Goal: Information Seeking & Learning: Learn about a topic

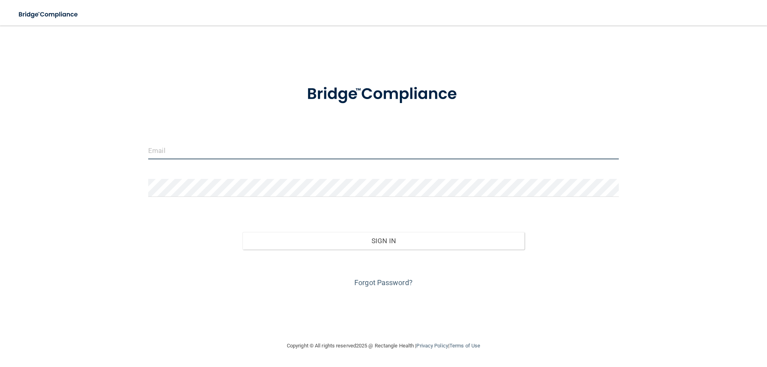
type input "[EMAIL_ADDRESS][DOMAIN_NAME]"
click at [234, 151] on input "[EMAIL_ADDRESS][DOMAIN_NAME]" at bounding box center [383, 150] width 470 height 18
click at [282, 153] on input "[EMAIL_ADDRESS][DOMAIN_NAME]" at bounding box center [383, 150] width 470 height 18
drag, startPoint x: 282, startPoint y: 153, endPoint x: 61, endPoint y: 172, distance: 221.7
click at [61, 172] on div "[EMAIL_ADDRESS][DOMAIN_NAME] Invalid email/password. You don't have permission …" at bounding box center [383, 183] width 735 height 299
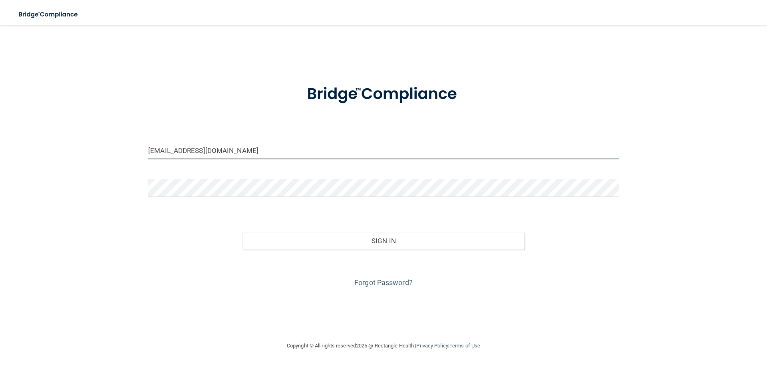
type input "[EMAIL_ADDRESS][DOMAIN_NAME]"
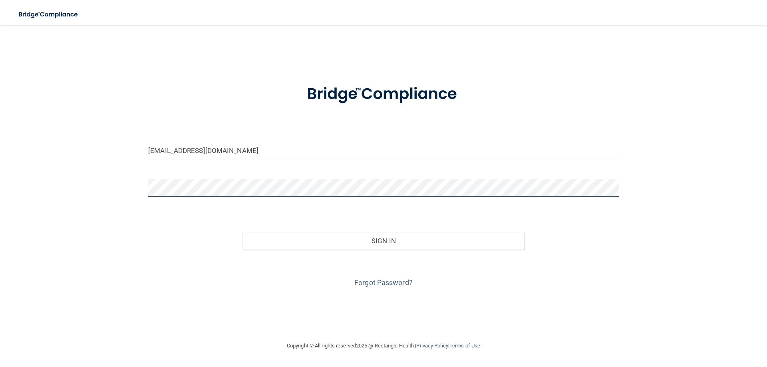
click at [114, 192] on div "[EMAIL_ADDRESS][DOMAIN_NAME] Invalid email/password. You don't have permission …" at bounding box center [383, 183] width 735 height 299
click at [233, 296] on div "[EMAIL_ADDRESS][DOMAIN_NAME] Invalid email/password. You don't have permission …" at bounding box center [383, 183] width 735 height 299
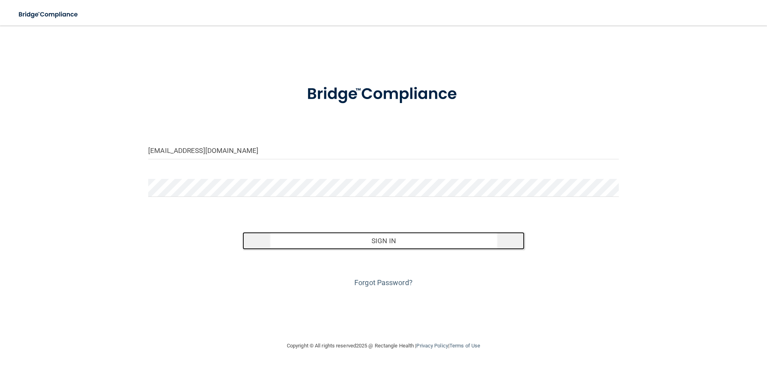
click at [360, 236] on button "Sign In" at bounding box center [383, 241] width 282 height 18
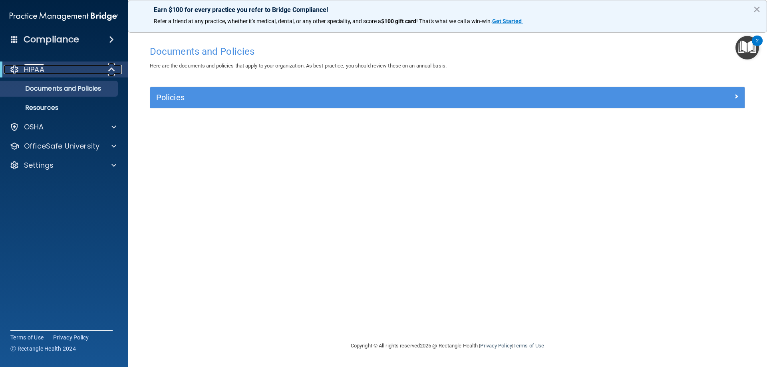
click at [112, 67] on span at bounding box center [112, 70] width 7 height 10
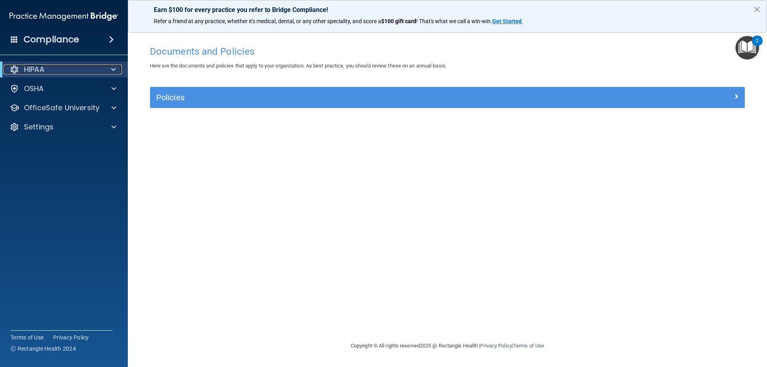
click at [112, 67] on span at bounding box center [113, 70] width 5 height 10
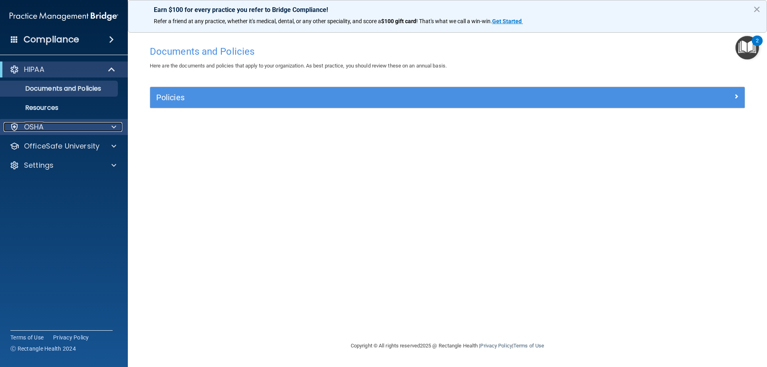
click at [117, 127] on div at bounding box center [113, 127] width 20 height 10
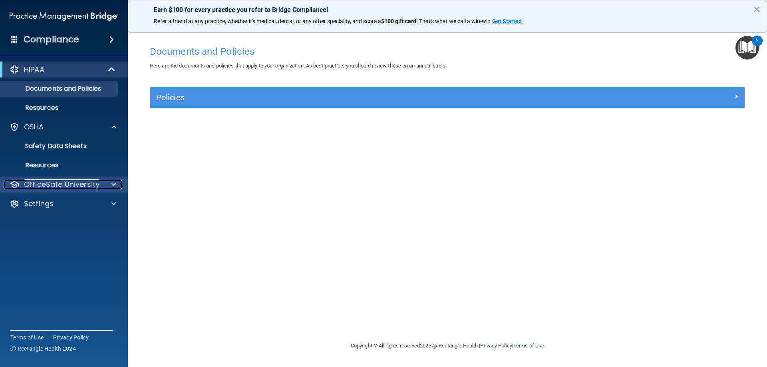
click at [112, 182] on span at bounding box center [113, 185] width 5 height 10
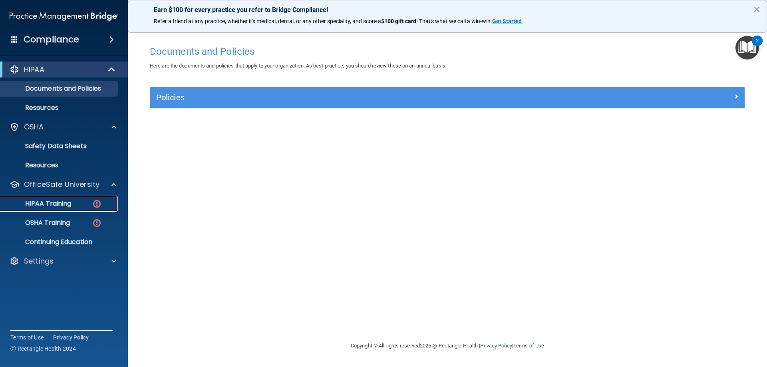
click at [87, 203] on div "HIPAA Training" at bounding box center [59, 204] width 109 height 8
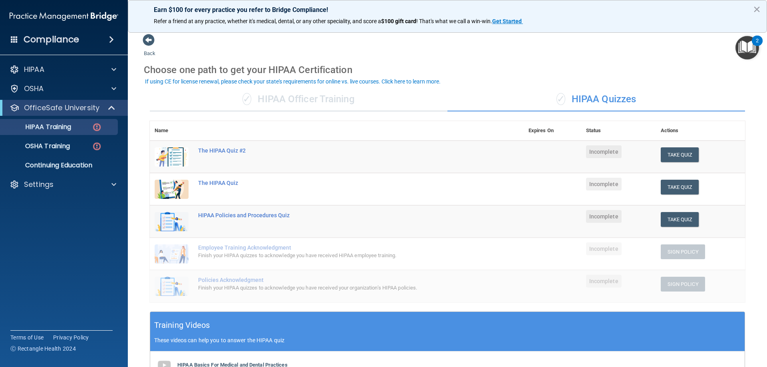
click at [442, 48] on img "Open Resource Center, 2 new notifications" at bounding box center [747, 48] width 24 height 24
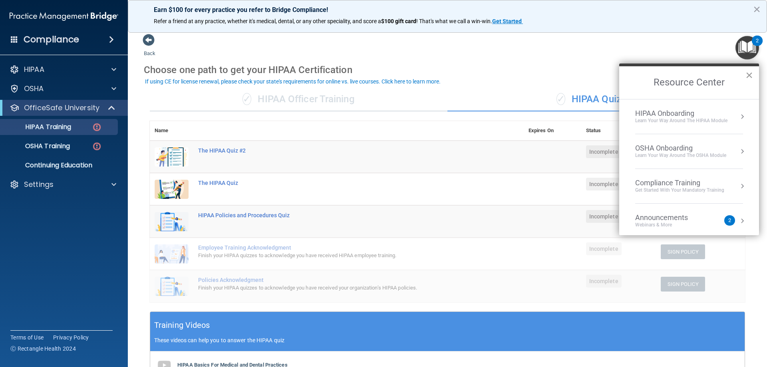
click at [442, 74] on button "×" at bounding box center [749, 75] width 8 height 13
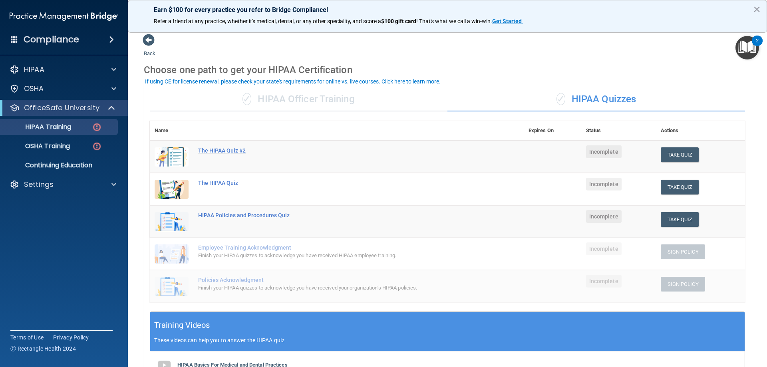
click at [442, 151] on div "The HIPAA Quiz #2" at bounding box center [340, 150] width 285 height 6
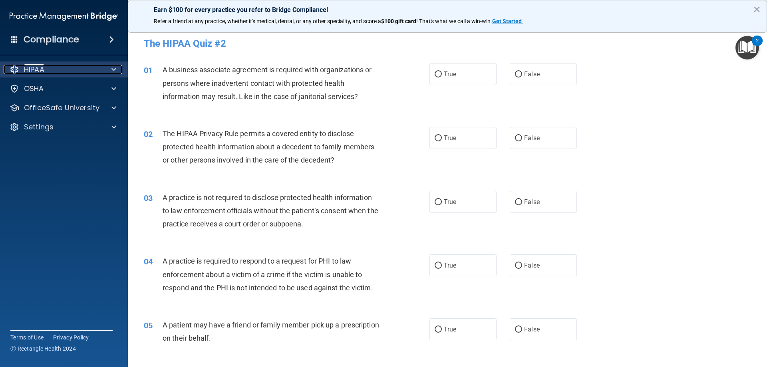
click at [104, 72] on div at bounding box center [113, 70] width 20 height 10
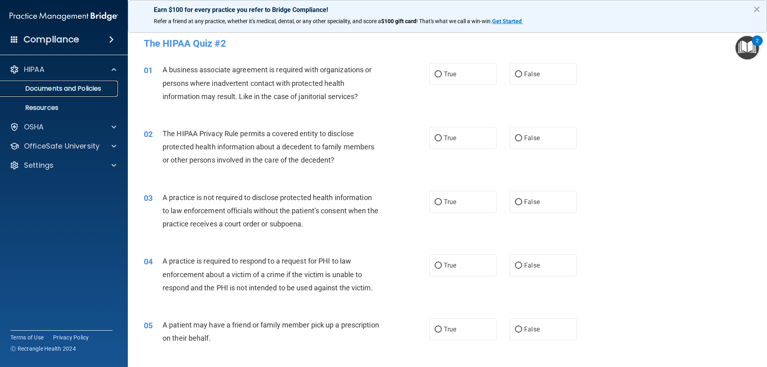
click at [93, 91] on p "Documents and Policies" at bounding box center [59, 89] width 109 height 8
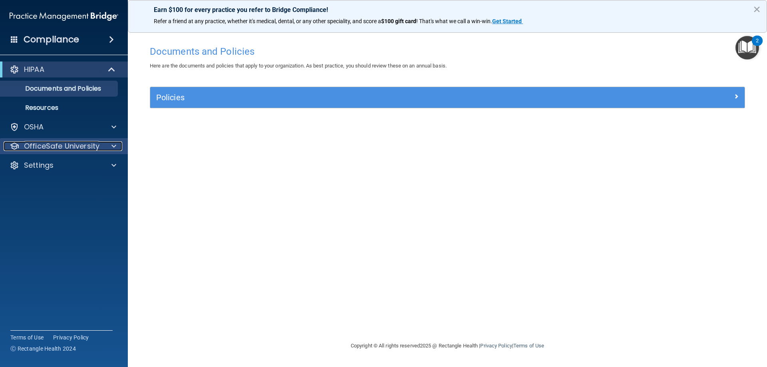
click at [80, 145] on p "OfficeSafe University" at bounding box center [61, 146] width 75 height 10
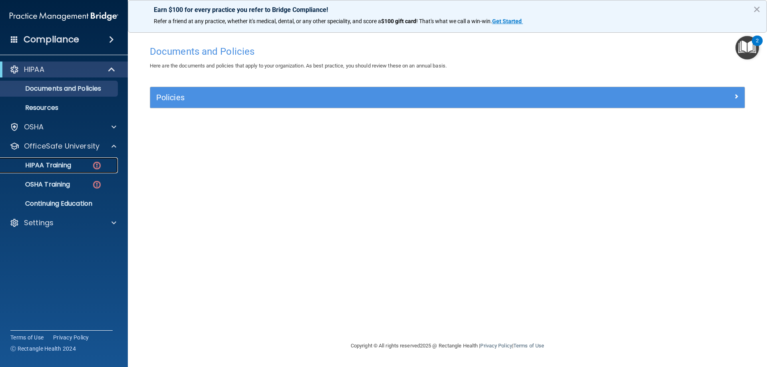
click at [89, 167] on div "HIPAA Training" at bounding box center [59, 165] width 109 height 8
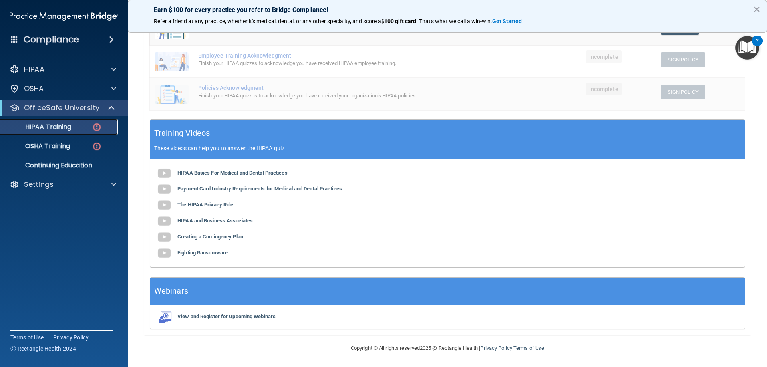
scroll to position [192, 0]
click at [252, 172] on b "HIPAA Basics For Medical and Dental Practices" at bounding box center [232, 172] width 110 height 6
click at [209, 202] on b "The HIPAA Privacy Rule" at bounding box center [205, 204] width 56 height 6
click at [231, 222] on b "HIPAA and Business Associates" at bounding box center [214, 220] width 75 height 6
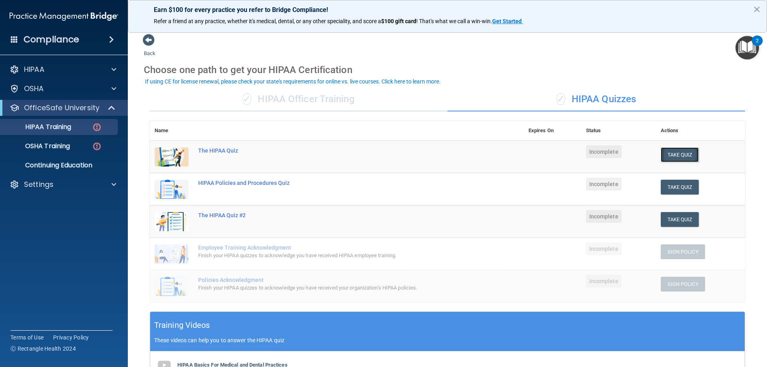
click at [442, 154] on button "Take Quiz" at bounding box center [679, 154] width 38 height 15
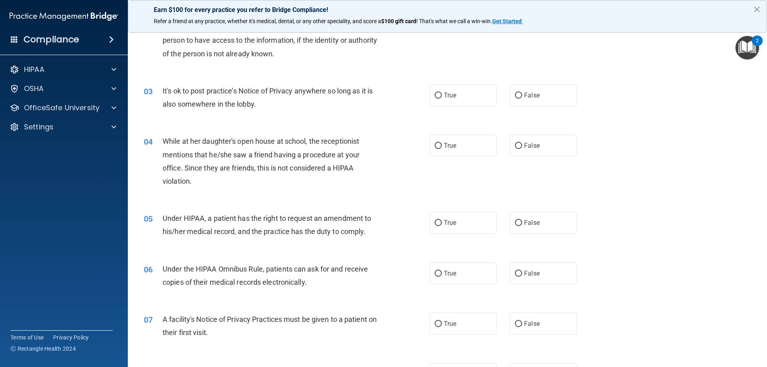
scroll to position [160, 0]
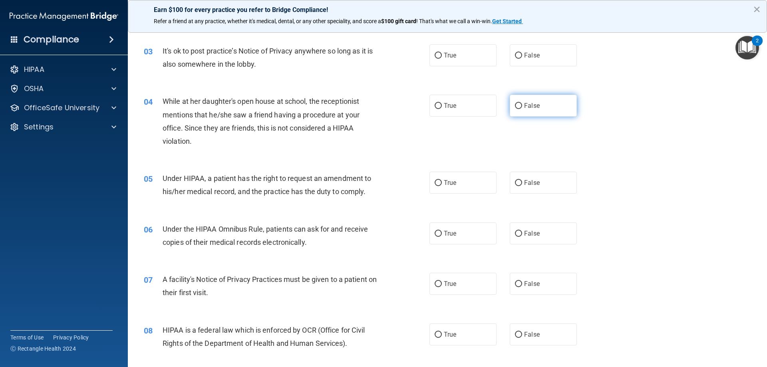
click at [442, 109] on span "False" at bounding box center [532, 106] width 16 height 8
click at [442, 109] on input "False" at bounding box center [518, 106] width 7 height 6
radio input "true"
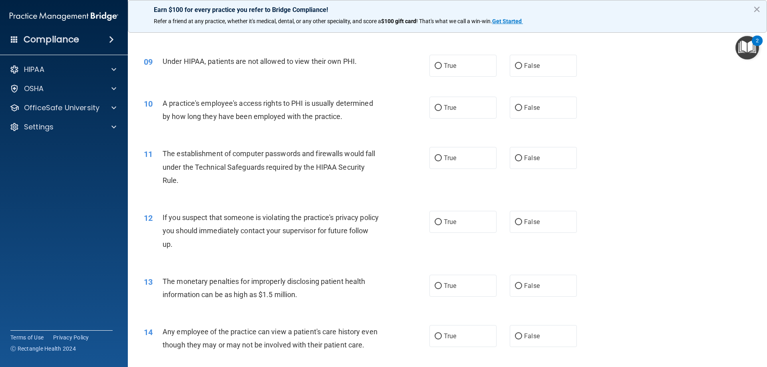
scroll to position [479, 0]
click at [442, 63] on label "False" at bounding box center [542, 65] width 67 height 22
click at [442, 63] on input "False" at bounding box center [518, 66] width 7 height 6
radio input "true"
click at [442, 117] on label "False" at bounding box center [542, 107] width 67 height 22
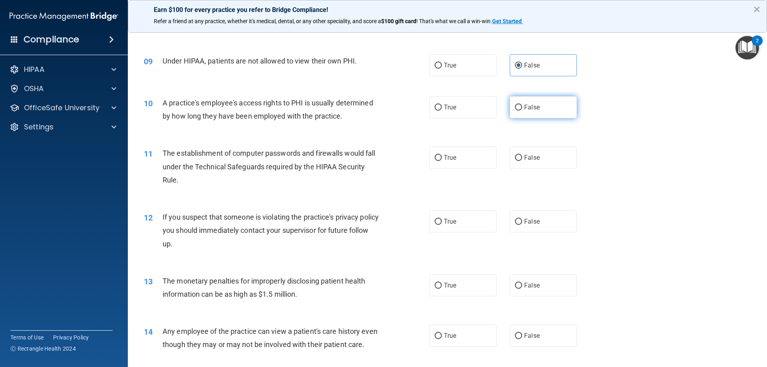
click at [442, 111] on input "False" at bounding box center [518, 108] width 7 height 6
radio input "true"
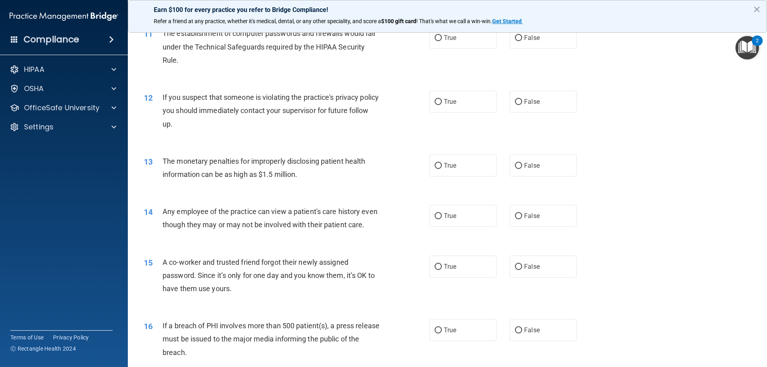
scroll to position [679, 0]
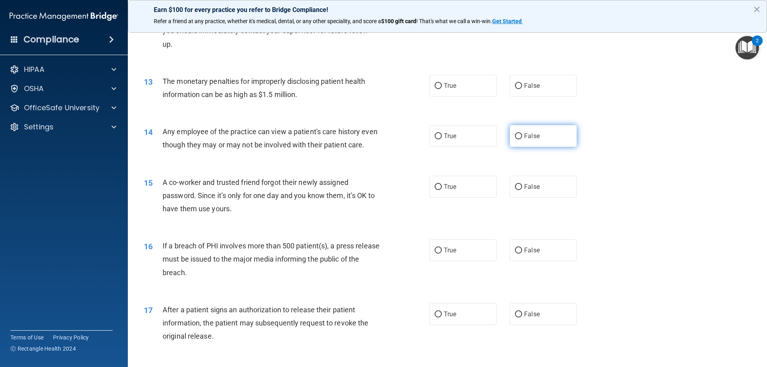
click at [442, 137] on span "False" at bounding box center [532, 136] width 16 height 8
click at [442, 137] on input "False" at bounding box center [518, 136] width 7 height 6
radio input "true"
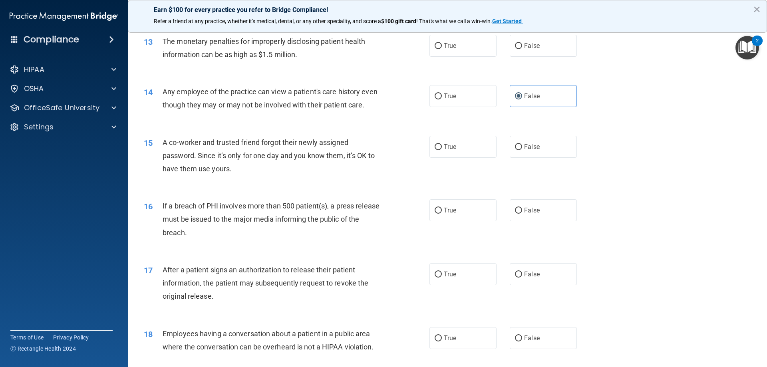
scroll to position [759, 0]
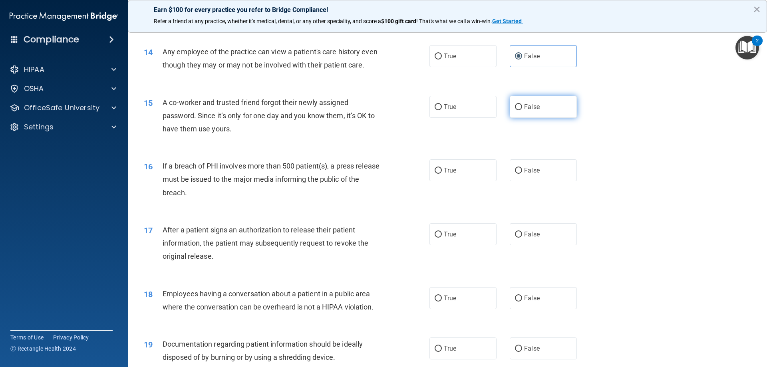
click at [442, 114] on label "False" at bounding box center [542, 107] width 67 height 22
click at [442, 110] on input "False" at bounding box center [518, 107] width 7 height 6
radio input "true"
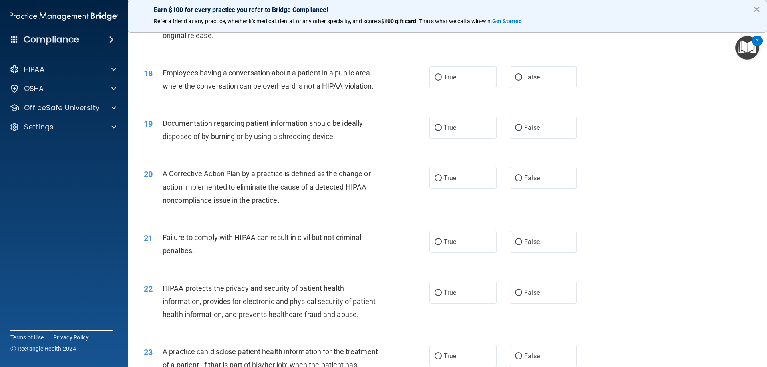
scroll to position [998, 0]
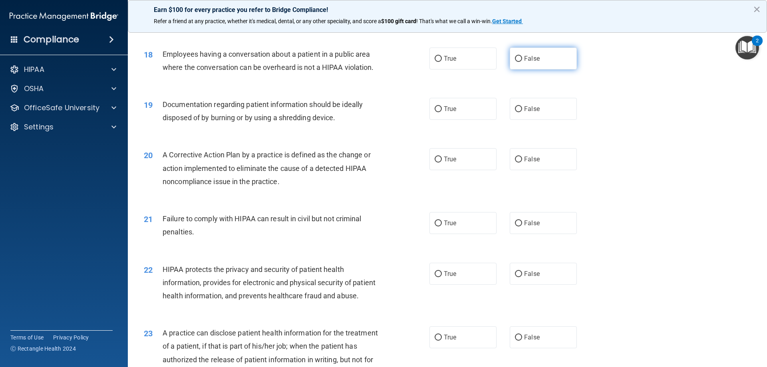
click at [442, 69] on label "False" at bounding box center [542, 59] width 67 height 22
click at [442, 62] on input "False" at bounding box center [518, 59] width 7 height 6
radio input "true"
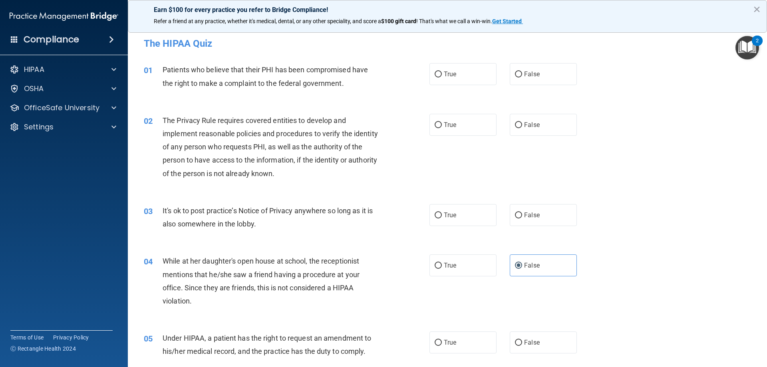
scroll to position [40, 0]
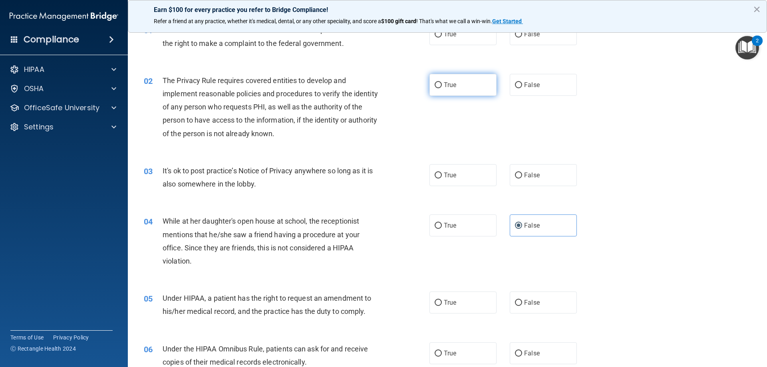
click at [442, 86] on label "True" at bounding box center [462, 85] width 67 height 22
click at [442, 86] on input "True" at bounding box center [437, 85] width 7 height 6
radio input "true"
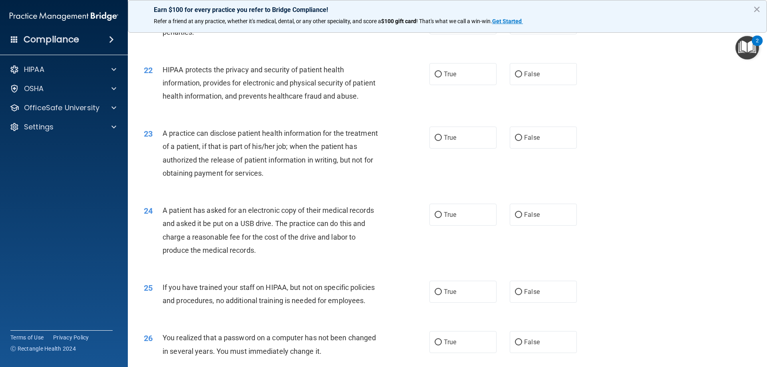
scroll to position [1238, 0]
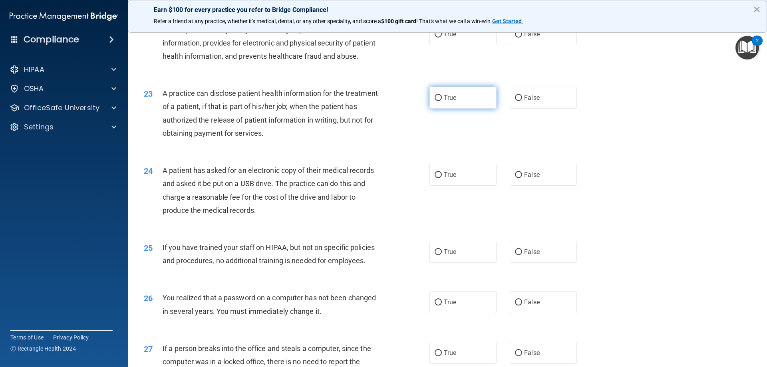
click at [442, 109] on label "True" at bounding box center [462, 98] width 67 height 22
click at [442, 101] on input "True" at bounding box center [437, 98] width 7 height 6
radio input "true"
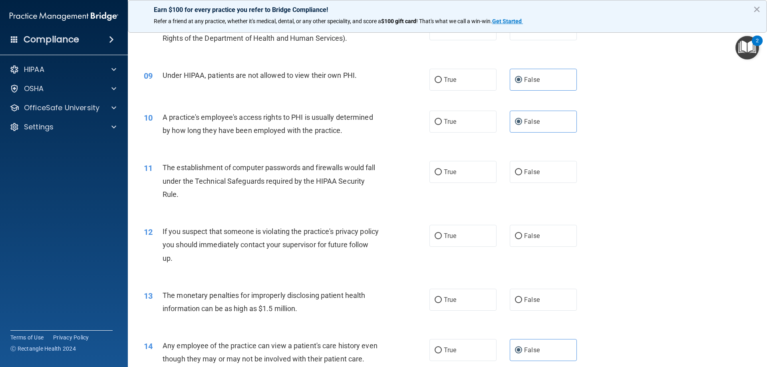
scroll to position [479, 0]
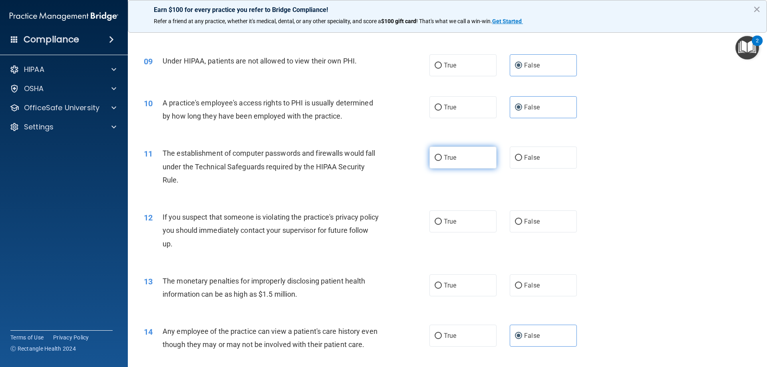
click at [442, 156] on span "True" at bounding box center [450, 158] width 12 height 8
click at [442, 156] on input "True" at bounding box center [437, 158] width 7 height 6
radio input "true"
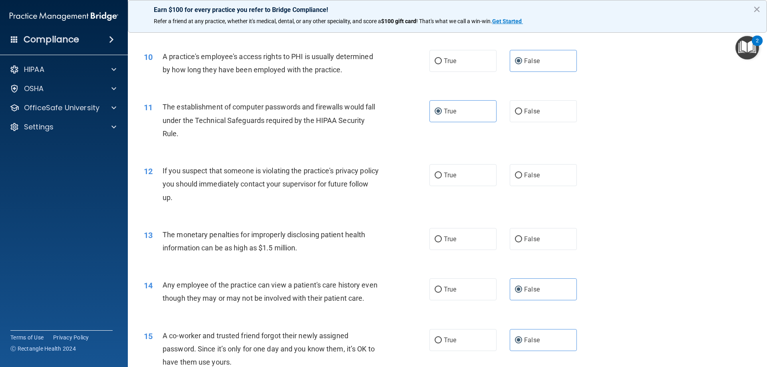
scroll to position [519, 0]
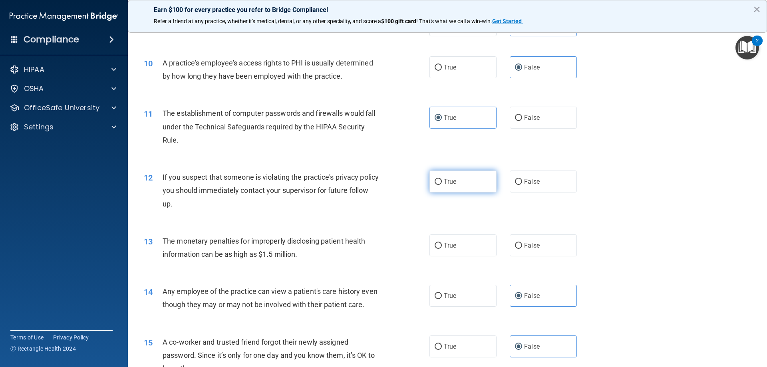
click at [442, 184] on label "True" at bounding box center [462, 181] width 67 height 22
click at [442, 184] on input "True" at bounding box center [437, 182] width 7 height 6
radio input "true"
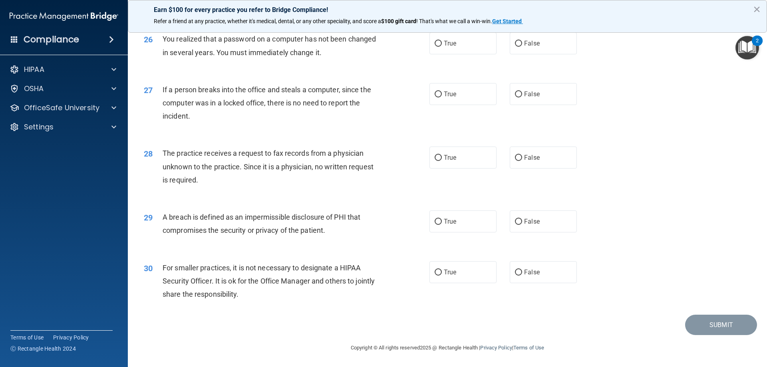
scroll to position [1523, 0]
click at [442, 274] on span "False" at bounding box center [532, 272] width 16 height 8
click at [442, 274] on input "False" at bounding box center [518, 272] width 7 height 6
radio input "true"
click at [442, 228] on label "True" at bounding box center [462, 221] width 67 height 22
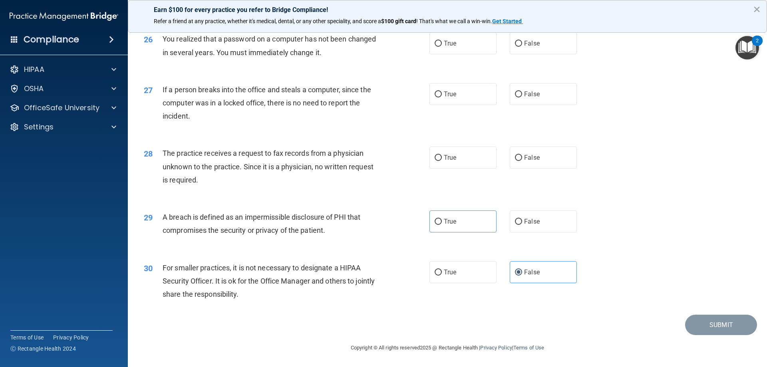
click at [426, 222] on div "29 A breach is defined as an impermissible disclosure of PHI that compromises t…" at bounding box center [286, 225] width 309 height 30
click at [440, 225] on label "True" at bounding box center [462, 221] width 67 height 22
click at [440, 225] on input "True" at bounding box center [437, 222] width 7 height 6
radio input "true"
click at [442, 157] on span "False" at bounding box center [532, 158] width 16 height 8
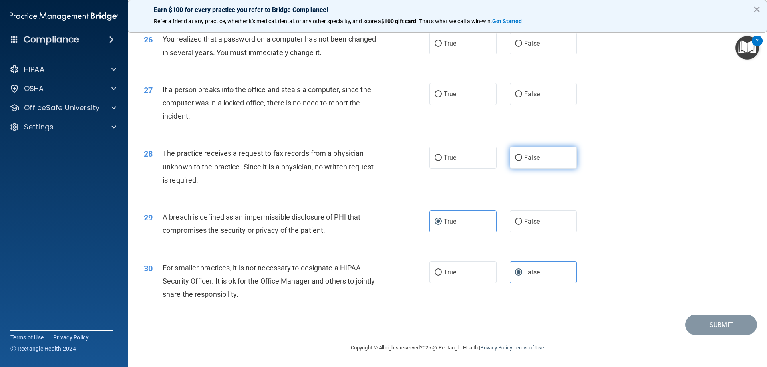
click at [442, 157] on input "False" at bounding box center [518, 158] width 7 height 6
radio input "true"
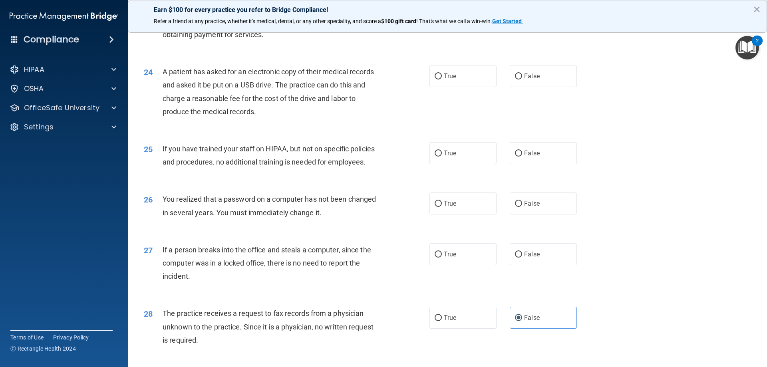
scroll to position [1283, 0]
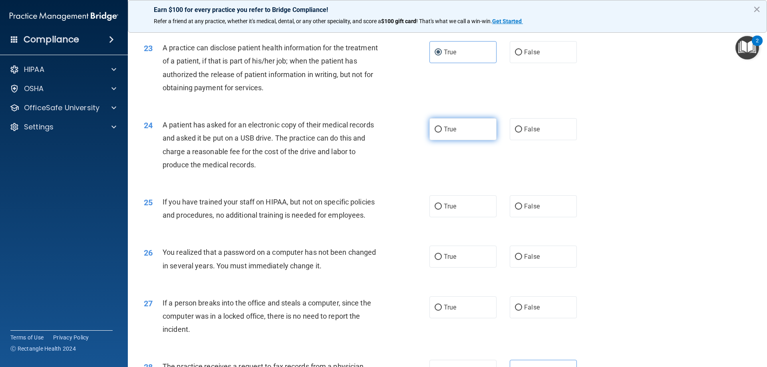
click at [442, 133] on span "True" at bounding box center [450, 129] width 12 height 8
click at [442, 133] on input "True" at bounding box center [437, 130] width 7 height 6
radio input "true"
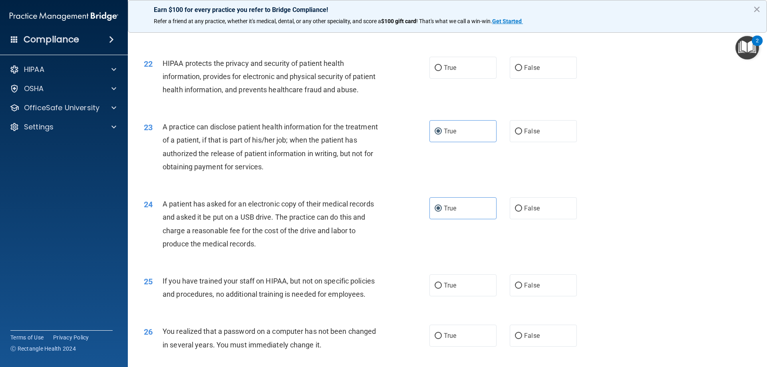
scroll to position [1203, 0]
click at [442, 79] on label "True" at bounding box center [462, 68] width 67 height 22
click at [442, 72] on input "True" at bounding box center [437, 69] width 7 height 6
radio input "true"
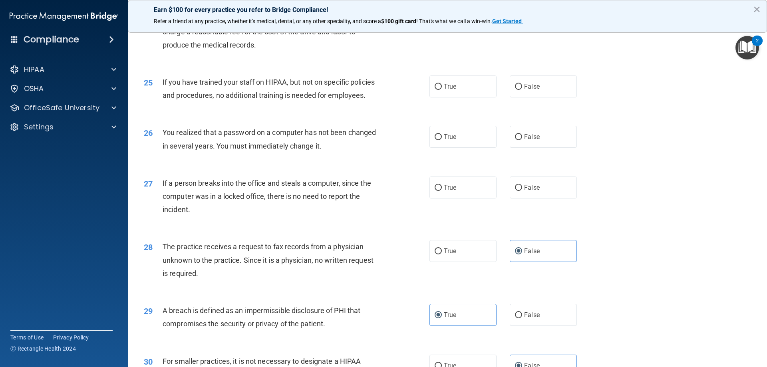
scroll to position [1363, 0]
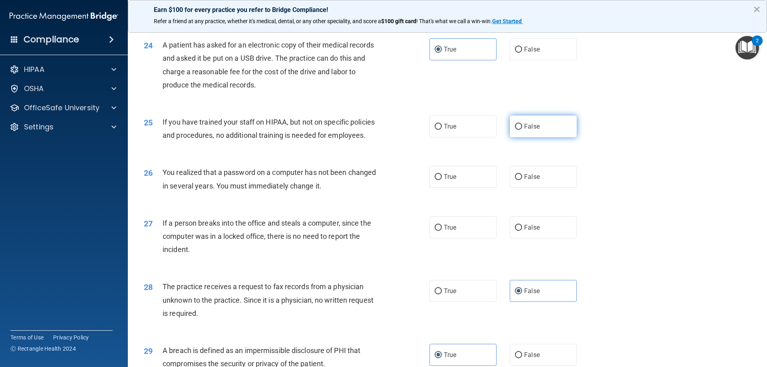
click at [442, 137] on label "False" at bounding box center [542, 126] width 67 height 22
click at [442, 130] on input "False" at bounding box center [518, 127] width 7 height 6
radio input "true"
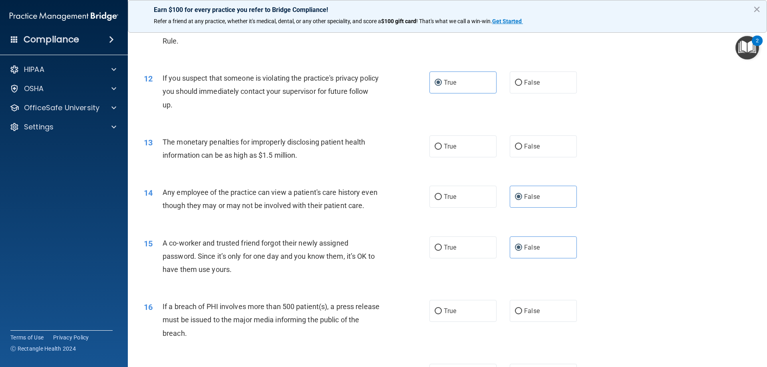
scroll to position [604, 0]
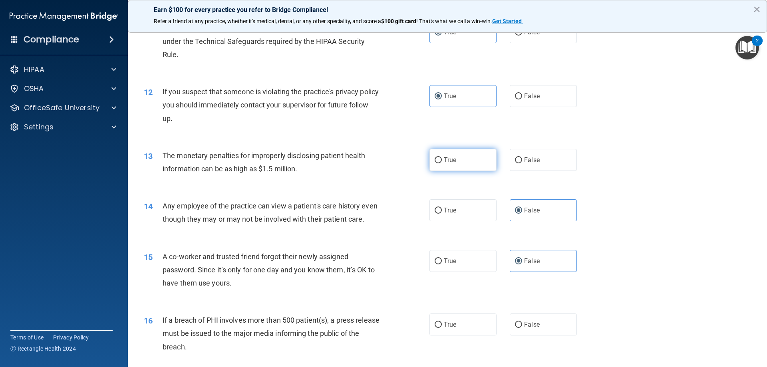
click at [442, 161] on span "True" at bounding box center [450, 160] width 12 height 8
click at [442, 161] on input "True" at bounding box center [437, 160] width 7 height 6
radio input "true"
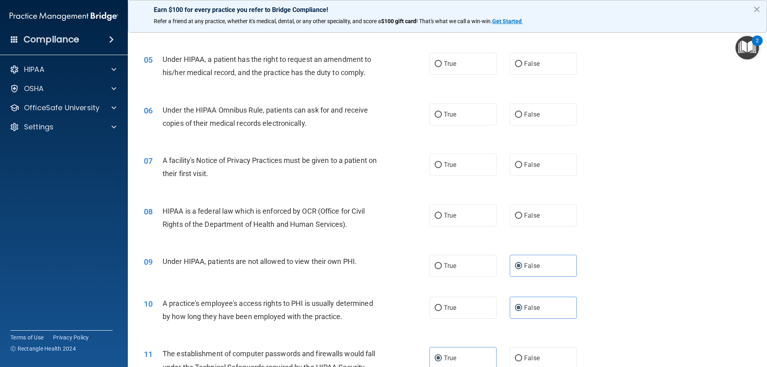
scroll to position [279, 0]
click at [442, 223] on label "True" at bounding box center [462, 215] width 67 height 22
click at [442, 218] on input "True" at bounding box center [437, 215] width 7 height 6
radio input "true"
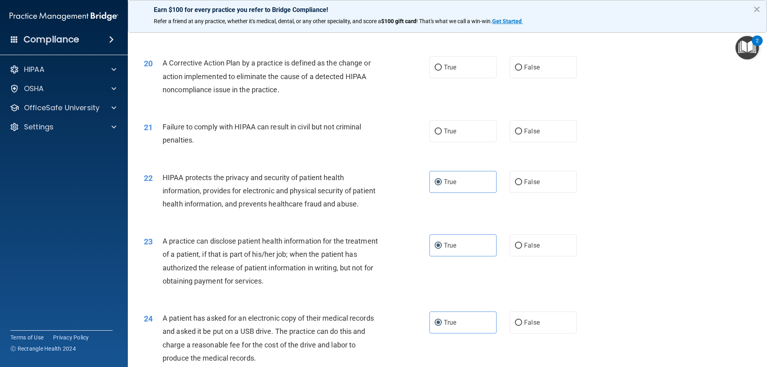
scroll to position [1118, 0]
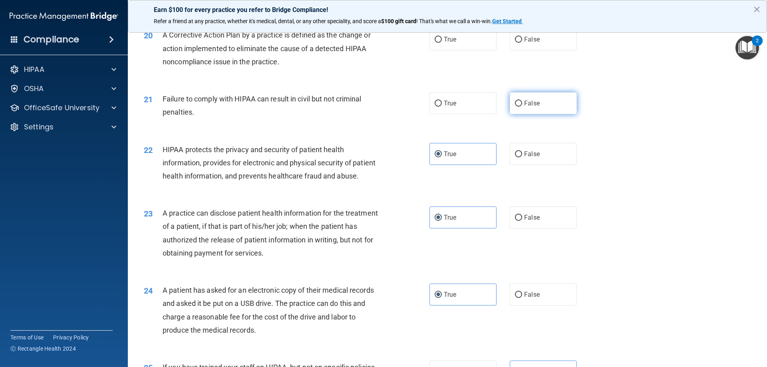
click at [442, 114] on label "False" at bounding box center [542, 103] width 67 height 22
click at [442, 107] on input "False" at bounding box center [518, 104] width 7 height 6
radio input "true"
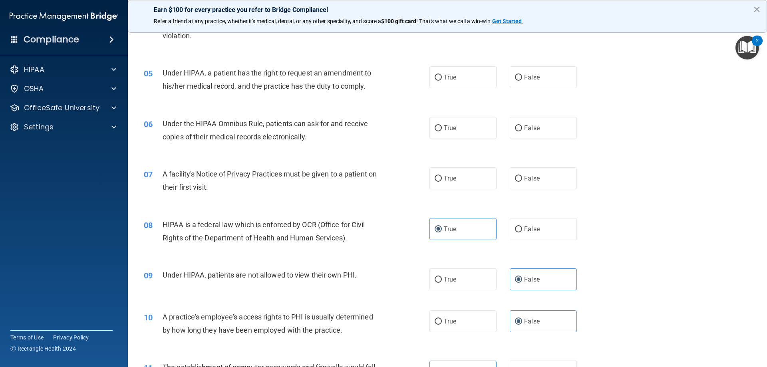
scroll to position [279, 0]
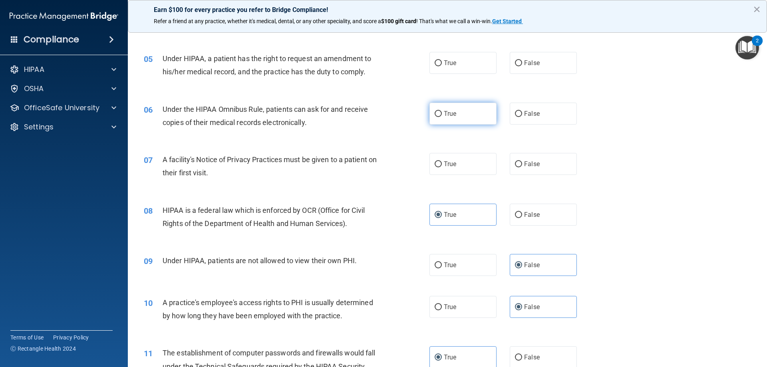
click at [442, 117] on label "True" at bounding box center [462, 114] width 67 height 22
click at [442, 117] on input "True" at bounding box center [437, 114] width 7 height 6
radio input "true"
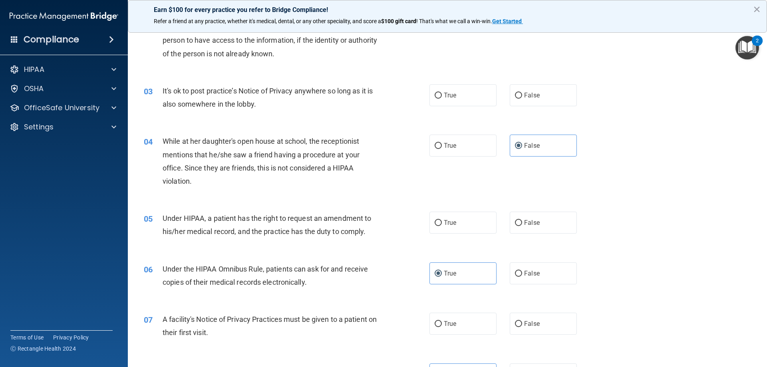
scroll to position [160, 0]
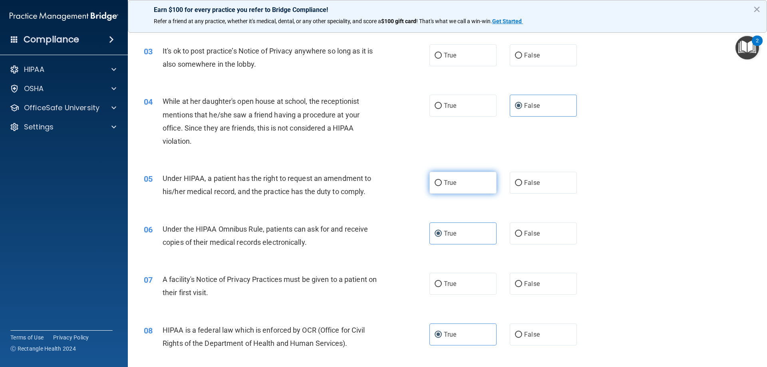
click at [442, 188] on label "True" at bounding box center [462, 183] width 67 height 22
click at [442, 186] on input "True" at bounding box center [437, 183] width 7 height 6
radio input "true"
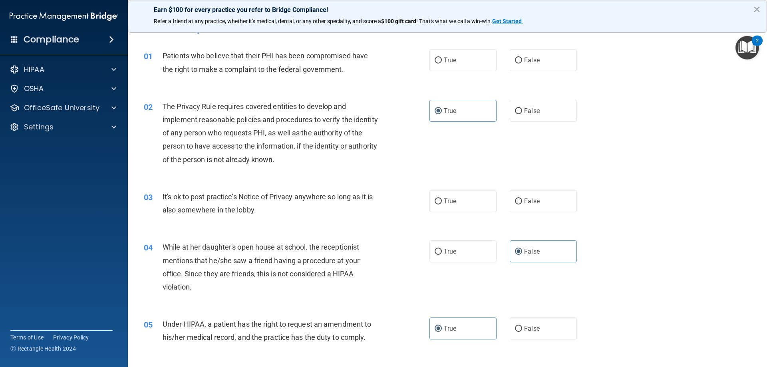
scroll to position [0, 0]
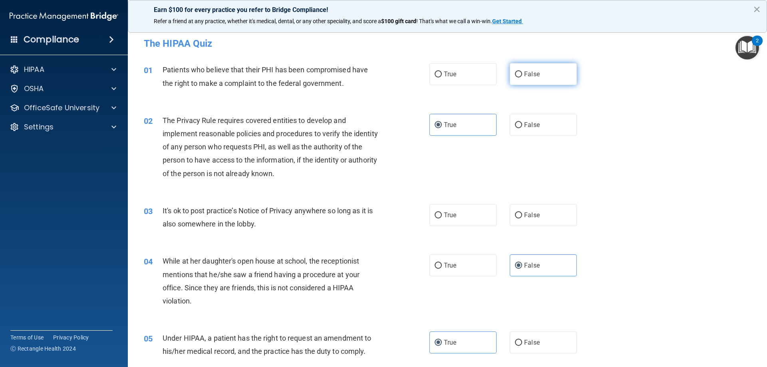
click at [442, 71] on span "False" at bounding box center [532, 74] width 16 height 8
click at [442, 71] on input "False" at bounding box center [518, 74] width 7 height 6
radio input "true"
click at [442, 72] on label "True" at bounding box center [462, 74] width 67 height 22
click at [442, 72] on input "True" at bounding box center [437, 74] width 7 height 6
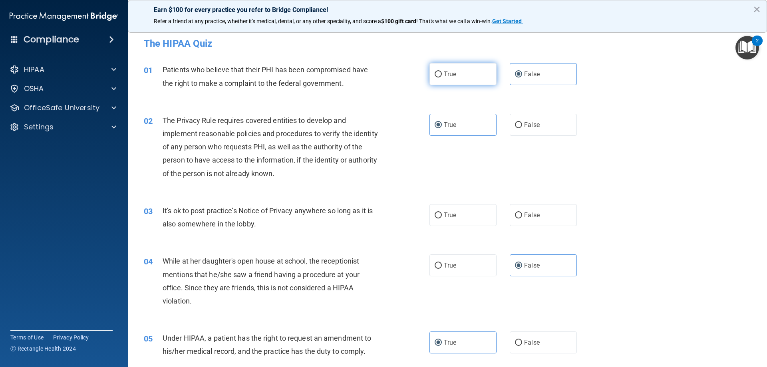
radio input "true"
radio input "false"
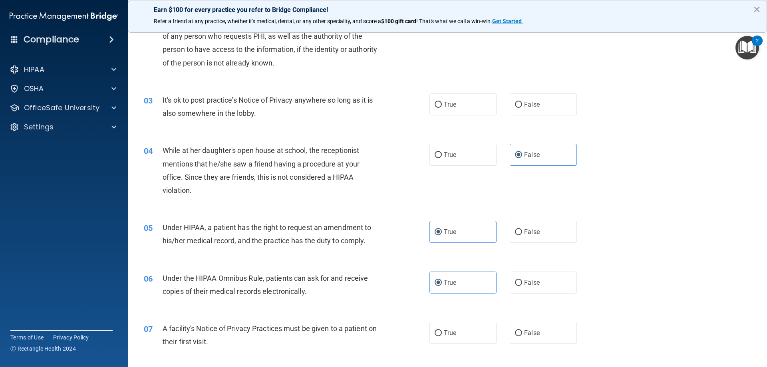
scroll to position [120, 0]
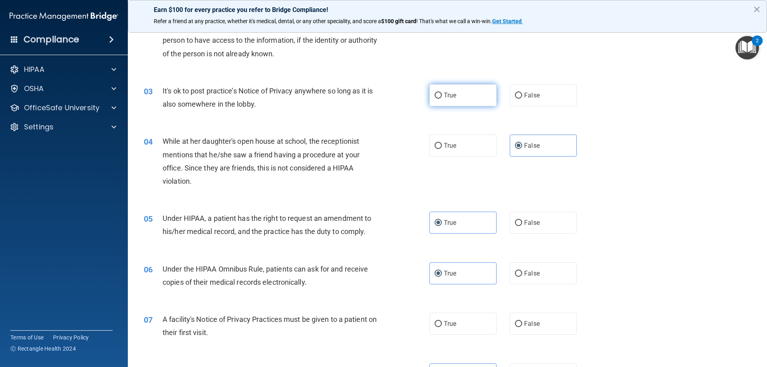
click at [442, 102] on label "True" at bounding box center [462, 95] width 67 height 22
click at [442, 99] on input "True" at bounding box center [437, 96] width 7 height 6
radio input "true"
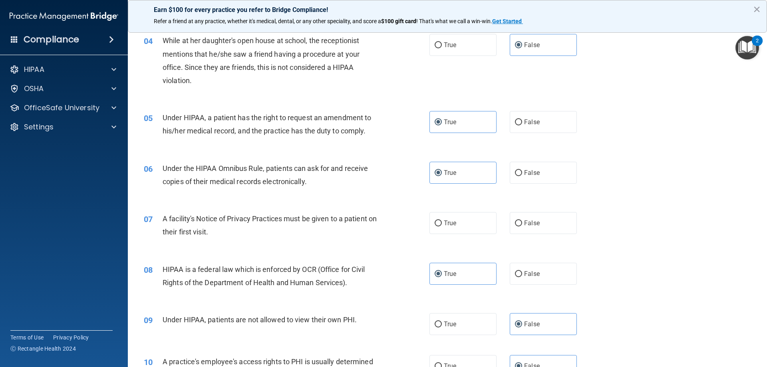
scroll to position [240, 0]
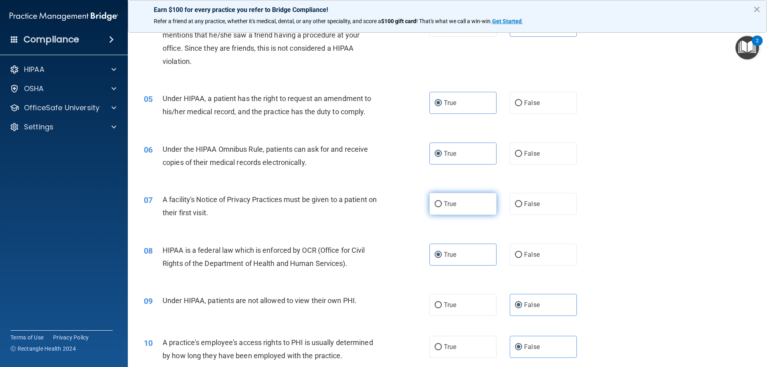
click at [442, 207] on label "True" at bounding box center [462, 204] width 67 height 22
click at [442, 207] on input "True" at bounding box center [437, 204] width 7 height 6
radio input "true"
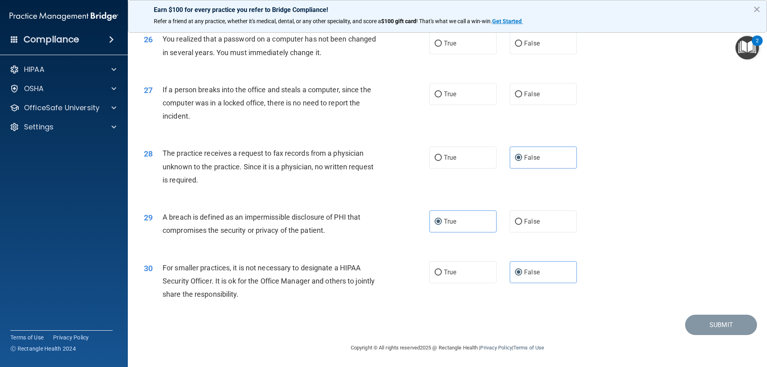
scroll to position [1443, 0]
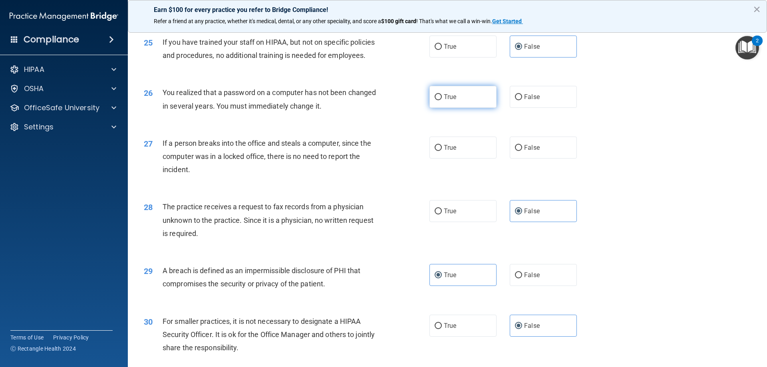
click at [442, 108] on label "True" at bounding box center [462, 97] width 67 height 22
click at [442, 100] on input "True" at bounding box center [437, 97] width 7 height 6
radio input "true"
click at [442, 159] on label "False" at bounding box center [542, 148] width 67 height 22
click at [442, 151] on input "False" at bounding box center [518, 148] width 7 height 6
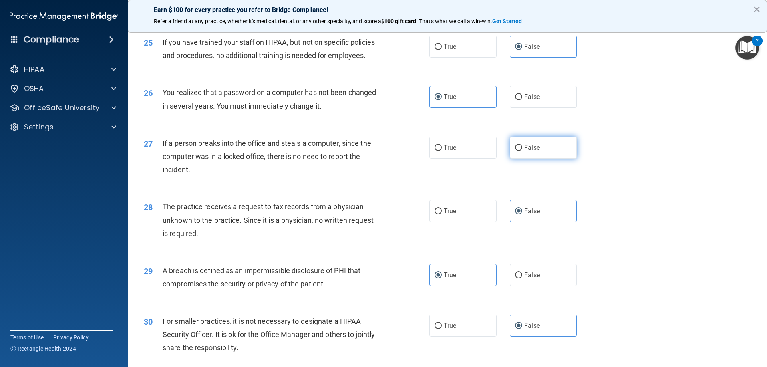
radio input "true"
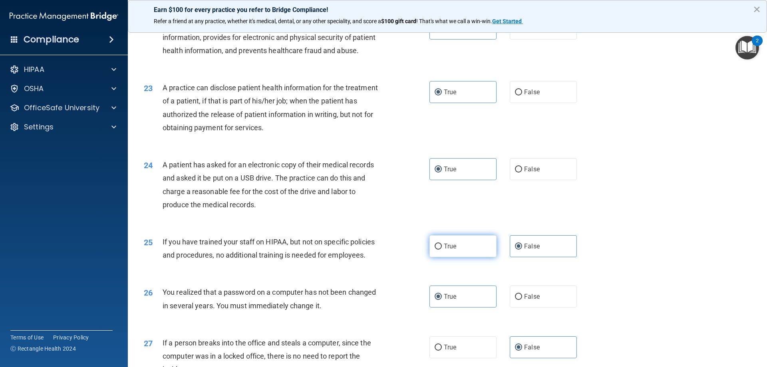
scroll to position [804, 0]
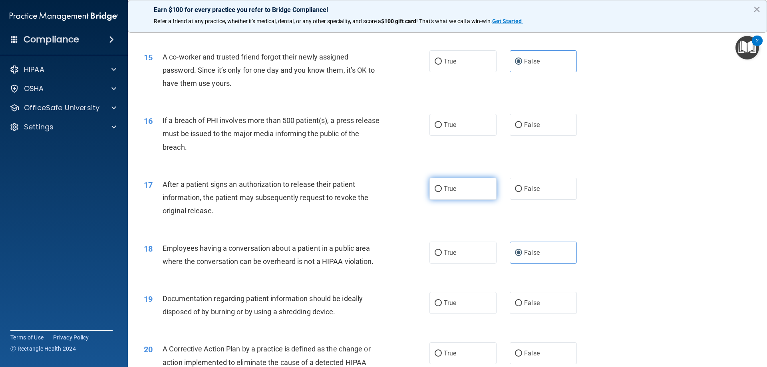
click at [442, 192] on span "True" at bounding box center [450, 189] width 12 height 8
click at [442, 192] on input "True" at bounding box center [437, 189] width 7 height 6
radio input "true"
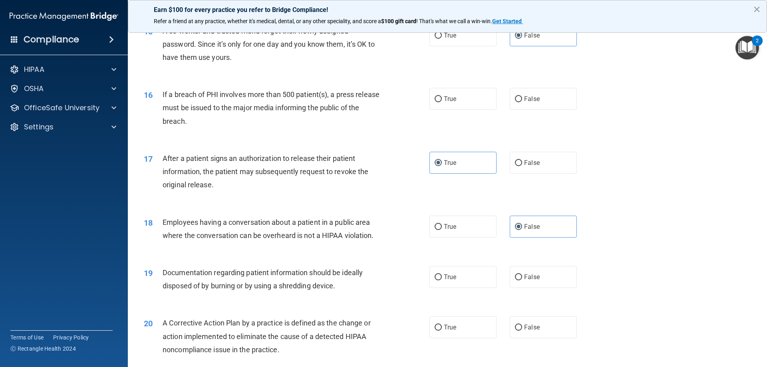
scroll to position [844, 0]
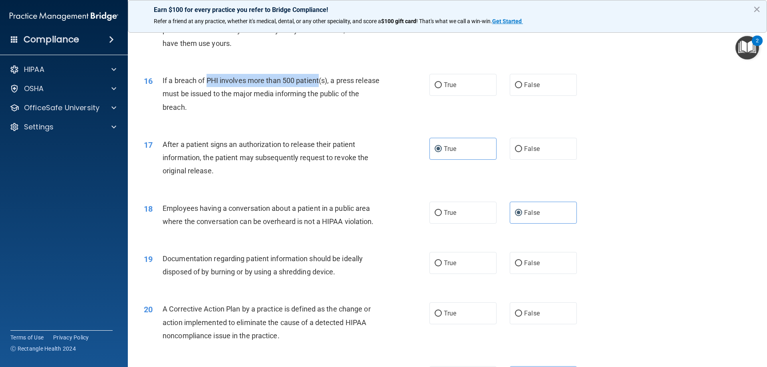
drag, startPoint x: 207, startPoint y: 93, endPoint x: 319, endPoint y: 92, distance: 111.4
click at [319, 92] on span "If a breach of PHI involves more than 500 patient(s), a press release must be i…" at bounding box center [270, 93] width 217 height 35
copy span "PHI involves more than 500 patient"
click at [442, 89] on span "False" at bounding box center [532, 85] width 16 height 8
click at [442, 88] on input "False" at bounding box center [518, 85] width 7 height 6
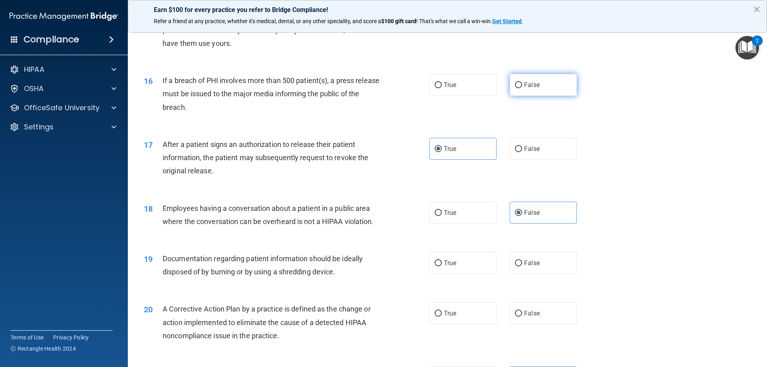
radio input "true"
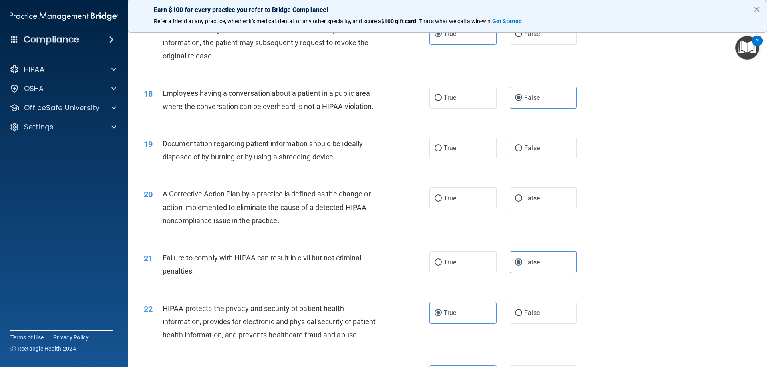
scroll to position [964, 0]
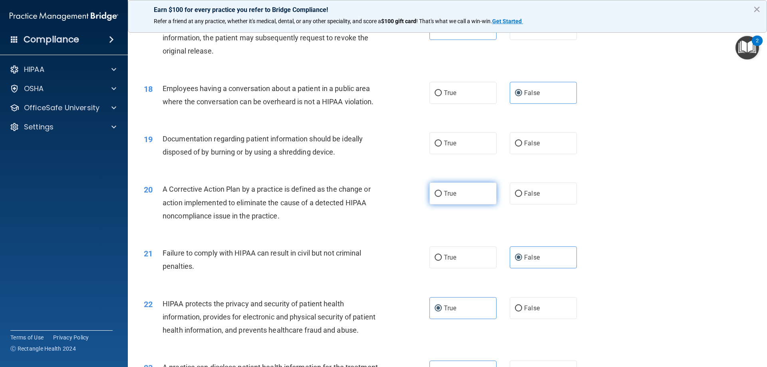
click at [442, 197] on span "True" at bounding box center [450, 194] width 12 height 8
click at [442, 197] on input "True" at bounding box center [437, 194] width 7 height 6
radio input "true"
click at [442, 147] on span "True" at bounding box center [450, 143] width 12 height 8
click at [442, 147] on input "True" at bounding box center [437, 144] width 7 height 6
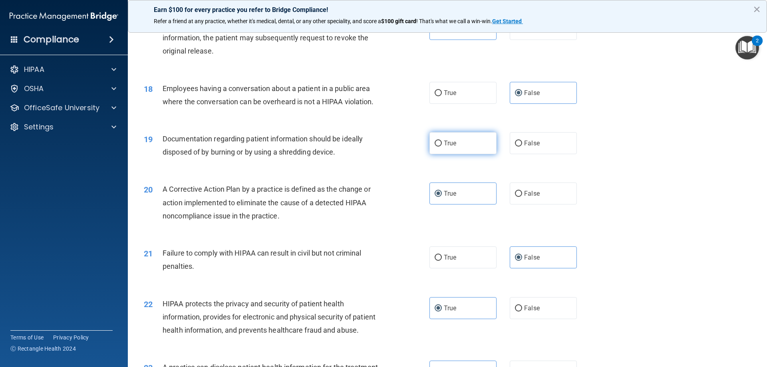
radio input "true"
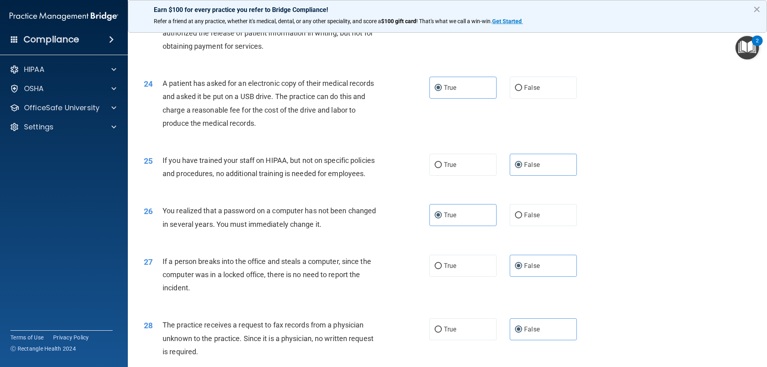
scroll to position [1523, 0]
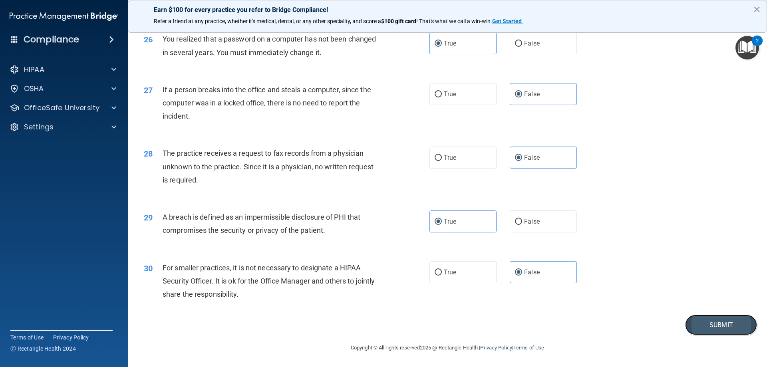
click at [442, 327] on button "Submit" at bounding box center [721, 325] width 72 height 20
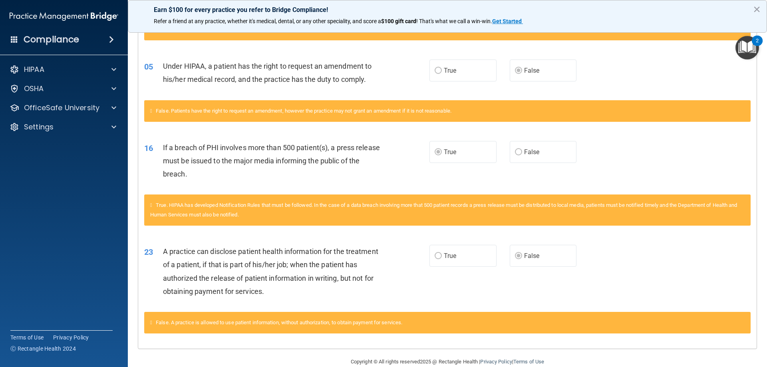
scroll to position [260, 0]
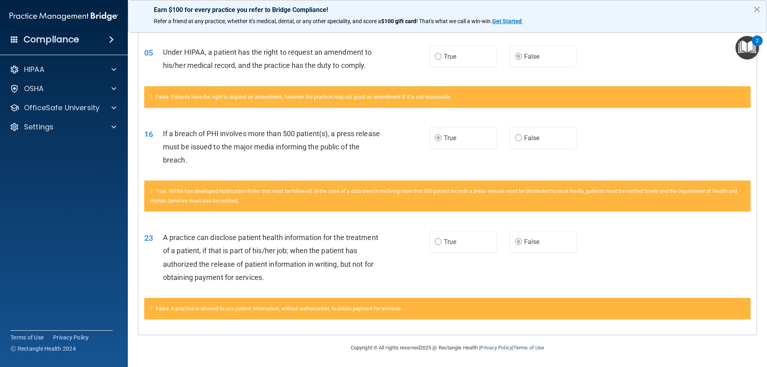
click at [442, 137] on span "False" at bounding box center [532, 138] width 16 height 8
click at [442, 139] on label "True" at bounding box center [462, 138] width 67 height 22
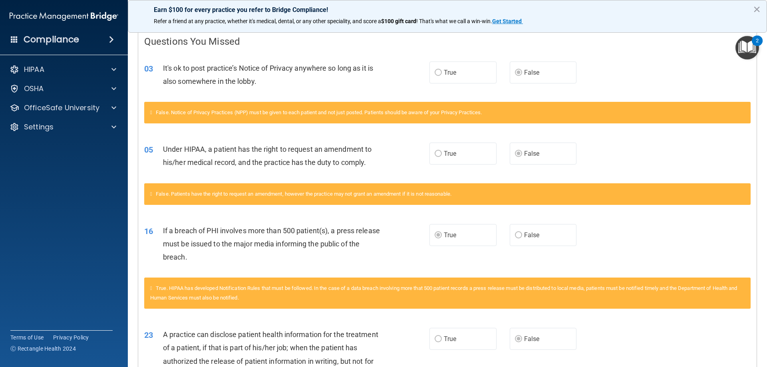
scroll to position [0, 0]
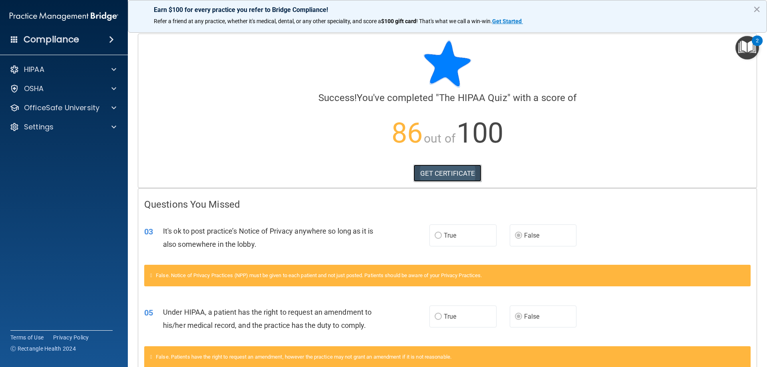
click at [430, 169] on link "GET CERTIFICATE" at bounding box center [447, 173] width 68 height 18
click at [81, 107] on p "OfficeSafe University" at bounding box center [61, 108] width 75 height 10
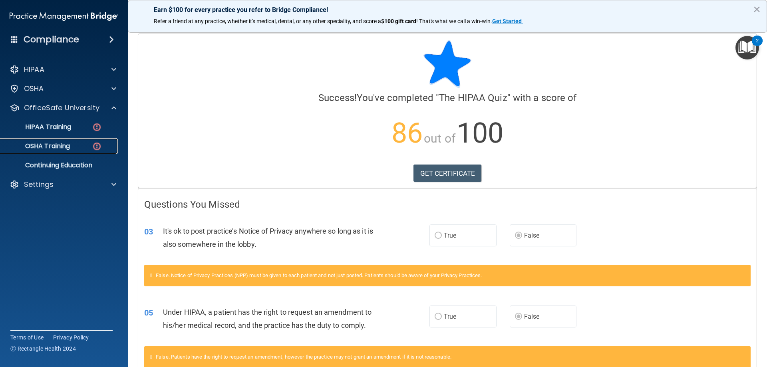
click at [93, 150] on img at bounding box center [97, 146] width 10 height 10
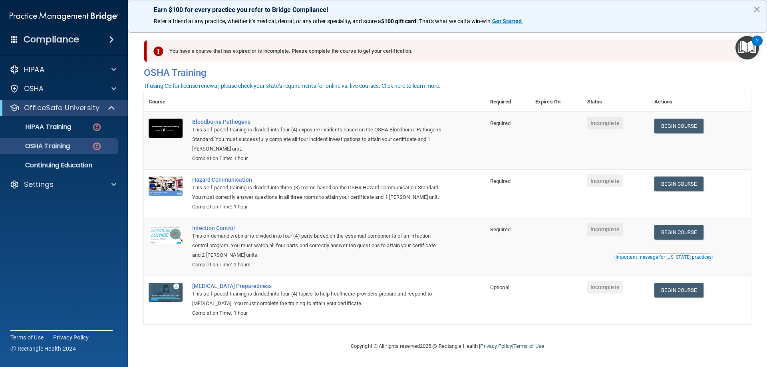
click at [222, 50] on div "You have a course that has expired or is incomplete. Please complete the course…" at bounding box center [444, 51] width 595 height 22
click at [91, 130] on div "HIPAA Training" at bounding box center [59, 127] width 109 height 8
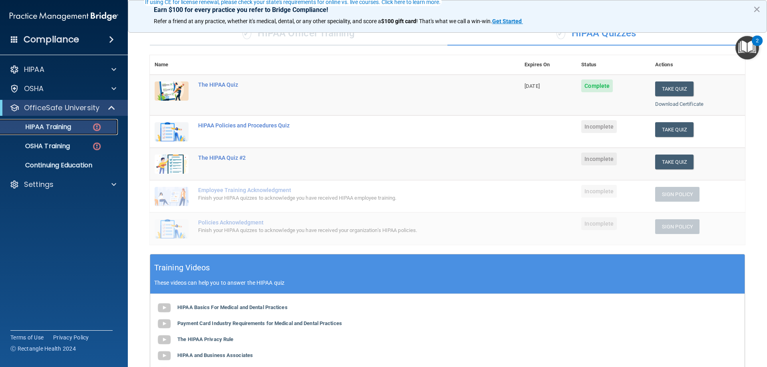
scroll to position [80, 0]
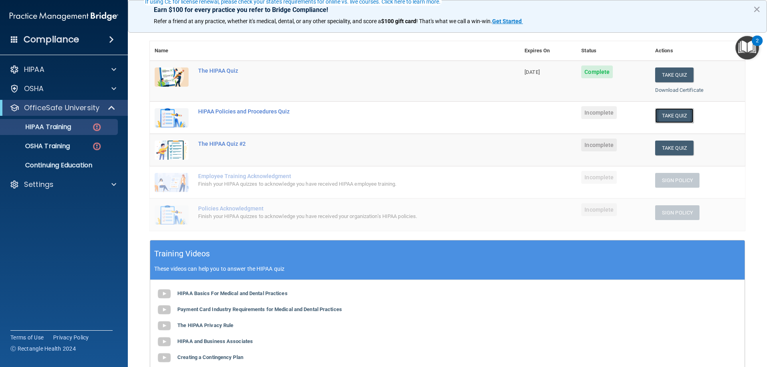
click at [442, 116] on button "Take Quiz" at bounding box center [674, 115] width 38 height 15
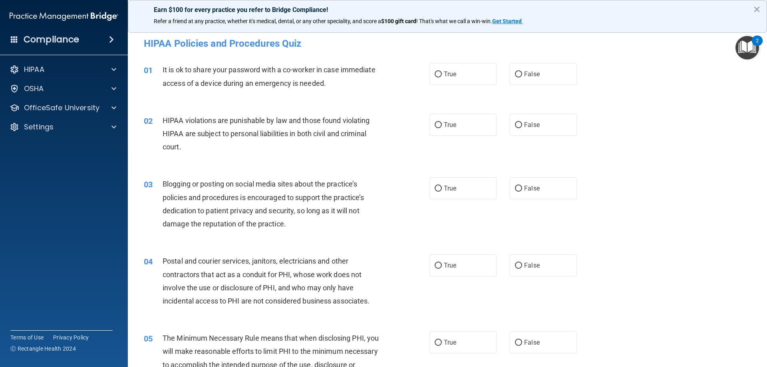
click at [442, 7] on button "×" at bounding box center [757, 9] width 8 height 13
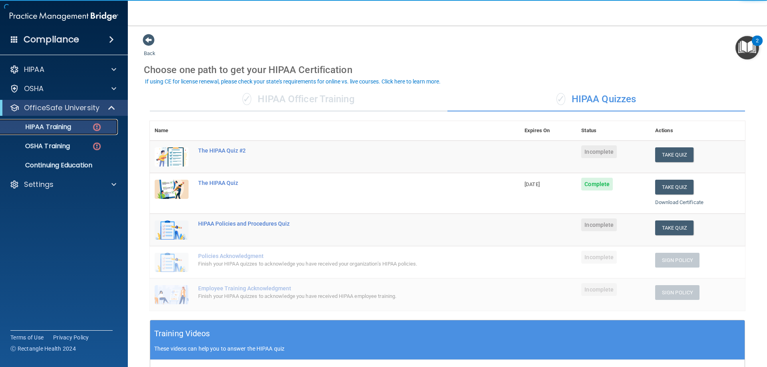
click at [98, 127] on img at bounding box center [97, 127] width 10 height 10
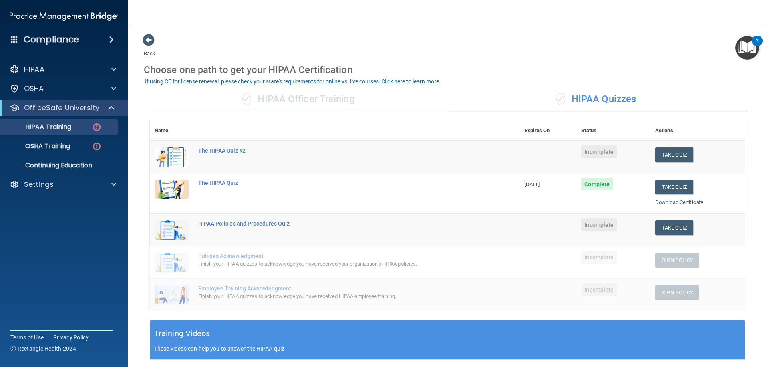
click at [296, 107] on div "✓ HIPAA Officer Training" at bounding box center [298, 99] width 297 height 24
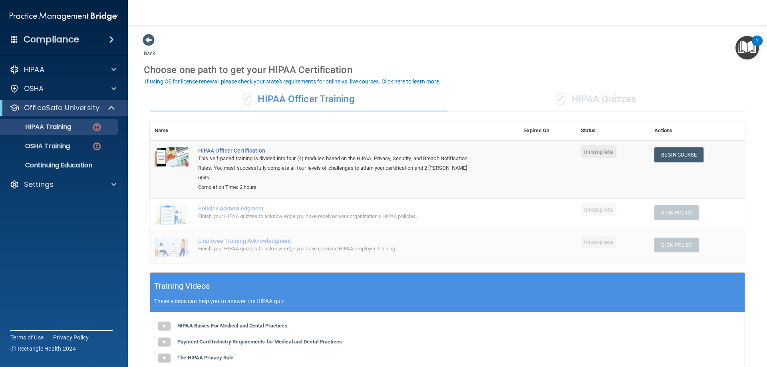
click at [442, 99] on div "✓ HIPAA Quizzes" at bounding box center [595, 99] width 297 height 24
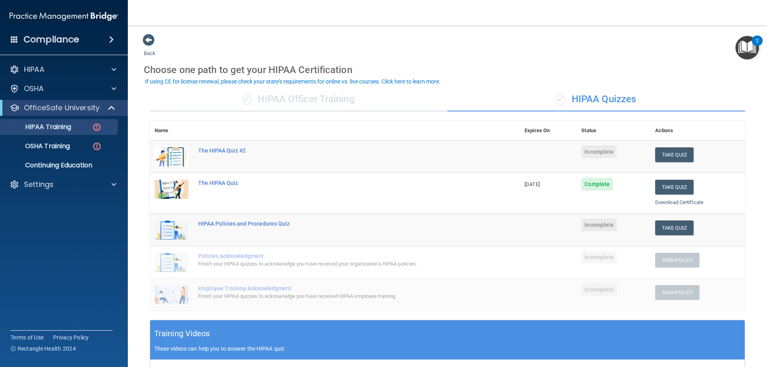
click at [266, 95] on div "✓ HIPAA Officer Training" at bounding box center [298, 99] width 297 height 24
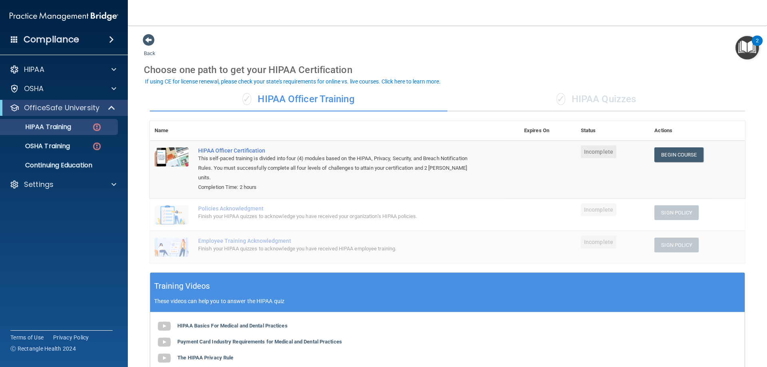
click at [442, 93] on div "✓ HIPAA Quizzes" at bounding box center [595, 99] width 297 height 24
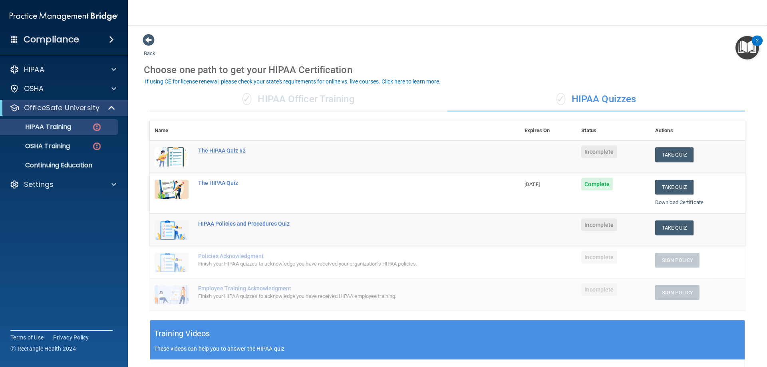
click at [243, 152] on div "The HIPAA Quiz #2" at bounding box center [338, 150] width 281 height 6
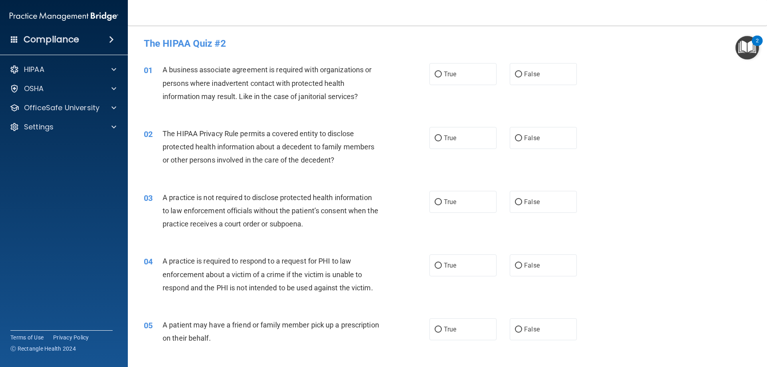
click at [402, 144] on div "02 The HIPAA Privacy Rule permits a covered entity to disclose protected health…" at bounding box center [286, 149] width 309 height 44
click at [89, 107] on p "OfficeSafe University" at bounding box center [61, 108] width 75 height 10
click at [90, 127] on div "HIPAA Training" at bounding box center [59, 127] width 109 height 8
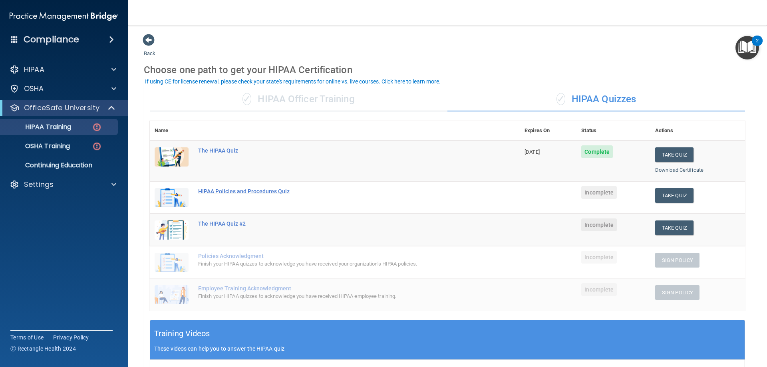
click at [261, 190] on div "HIPAA Policies and Procedures Quiz" at bounding box center [338, 191] width 281 height 6
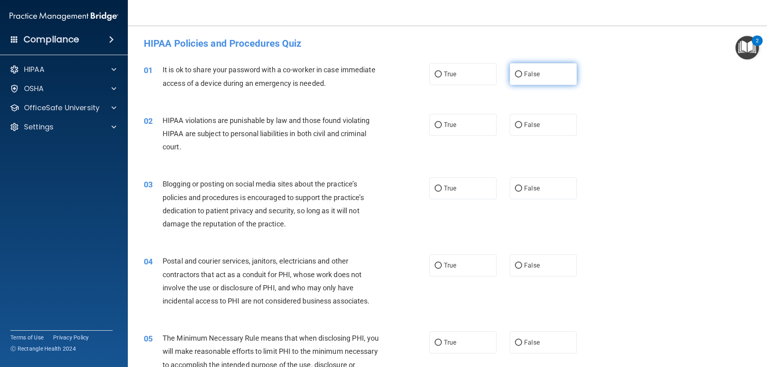
click at [442, 79] on label "False" at bounding box center [542, 74] width 67 height 22
click at [442, 77] on input "False" at bounding box center [518, 74] width 7 height 6
radio input "true"
click at [442, 130] on label "True" at bounding box center [462, 125] width 67 height 22
click at [442, 128] on input "True" at bounding box center [437, 125] width 7 height 6
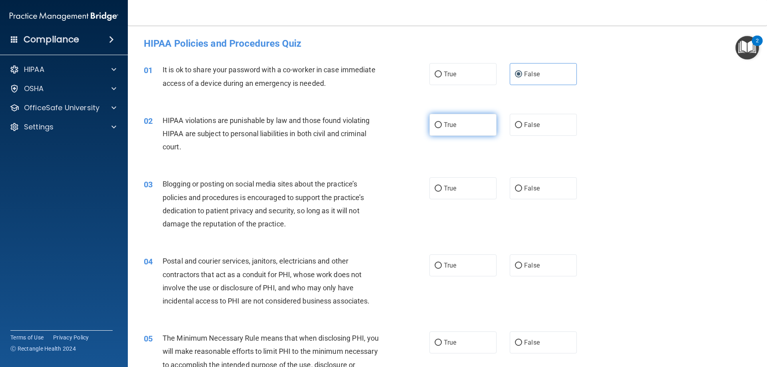
radio input "true"
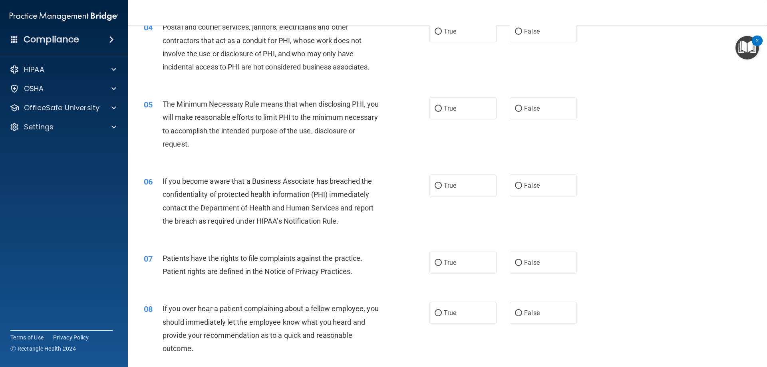
scroll to position [240, 0]
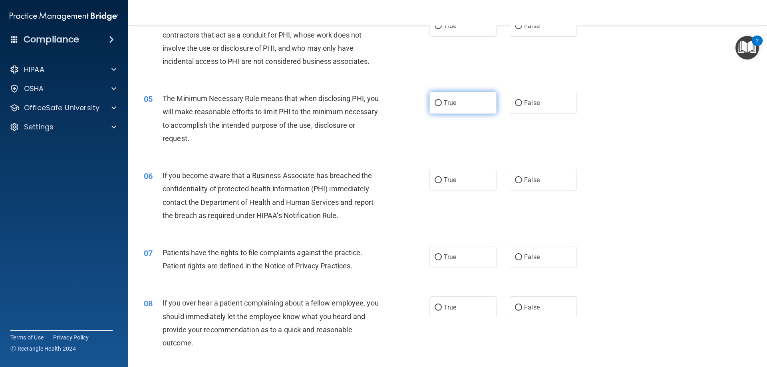
click at [441, 99] on label "True" at bounding box center [462, 103] width 67 height 22
click at [441, 100] on input "True" at bounding box center [437, 103] width 7 height 6
radio input "true"
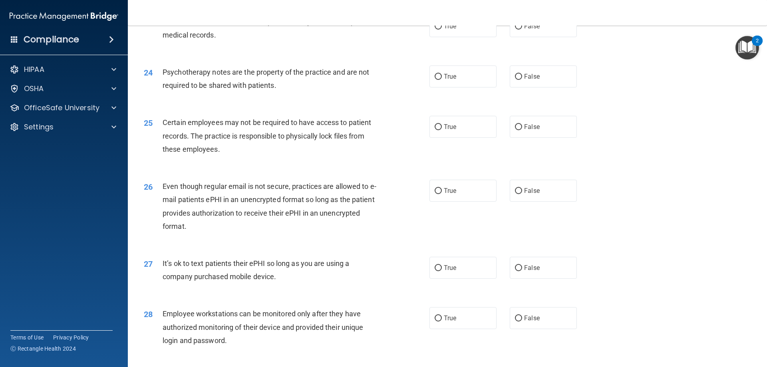
scroll to position [1637, 0]
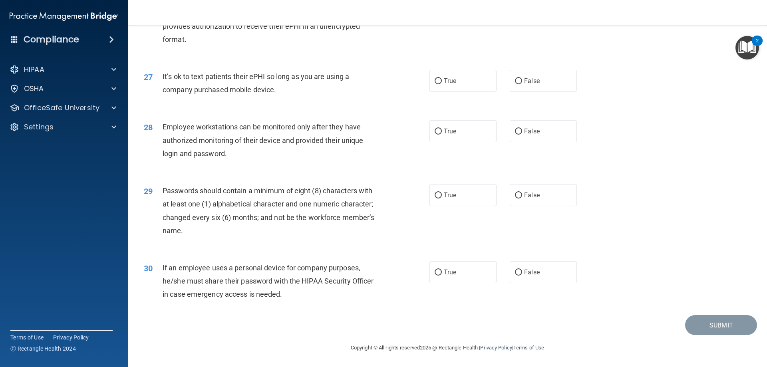
click at [304, 283] on span "If an employee uses a personal device for company purposes, he/she must share t…" at bounding box center [267, 281] width 211 height 35
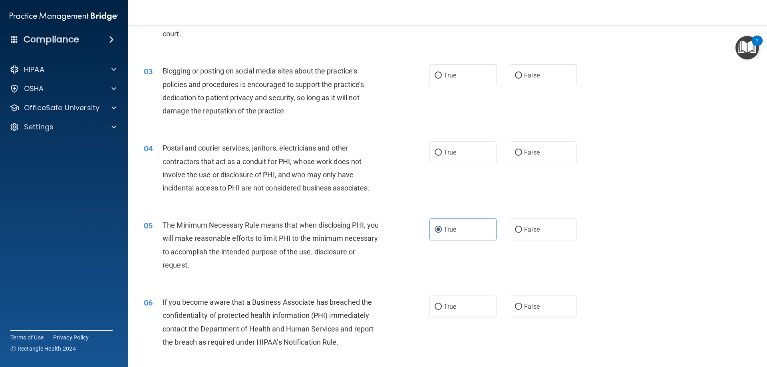
scroll to position [120, 0]
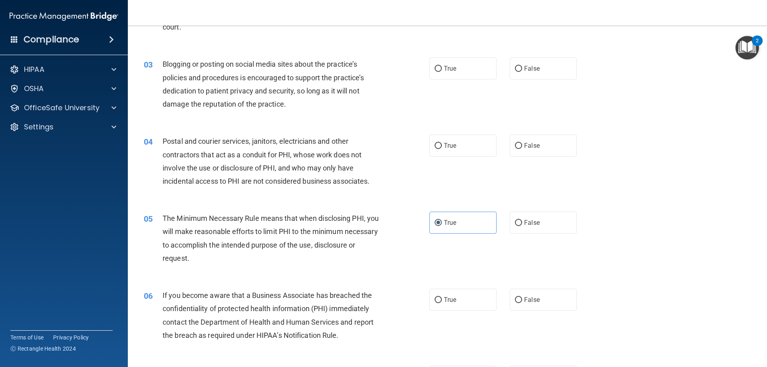
click at [386, 105] on div "03 Blogging or posting on social media sites about the practice’s policies and …" at bounding box center [286, 85] width 309 height 57
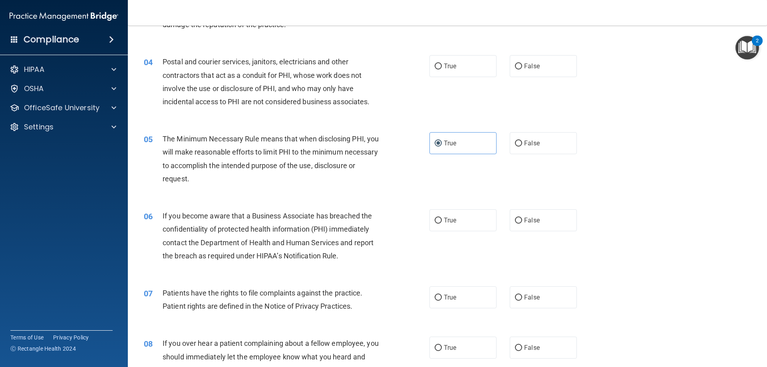
scroll to position [200, 0]
click at [426, 225] on div "06 If you become aware that a Business Associate has breached the confidentiali…" at bounding box center [286, 237] width 309 height 57
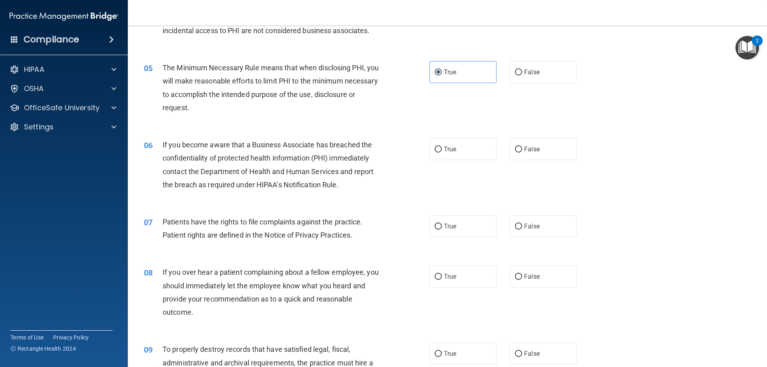
scroll to position [399, 0]
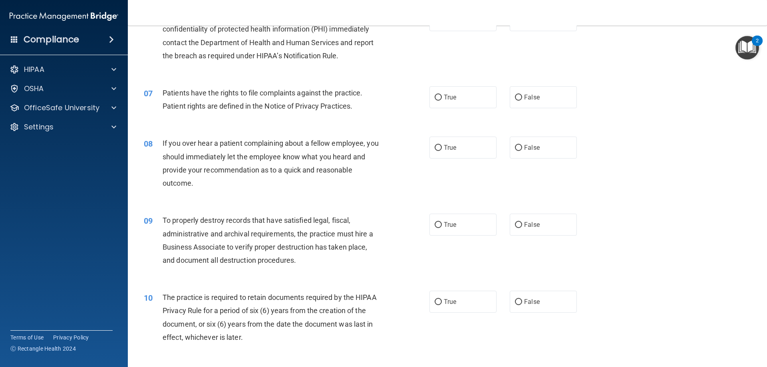
click at [395, 99] on div "07 Patients have the rights to file complaints against the practice. Patient ri…" at bounding box center [286, 101] width 309 height 30
click at [442, 138] on label "False" at bounding box center [542, 148] width 67 height 22
click at [442, 145] on input "False" at bounding box center [518, 148] width 7 height 6
radio input "true"
click at [434, 98] on input "True" at bounding box center [437, 98] width 7 height 6
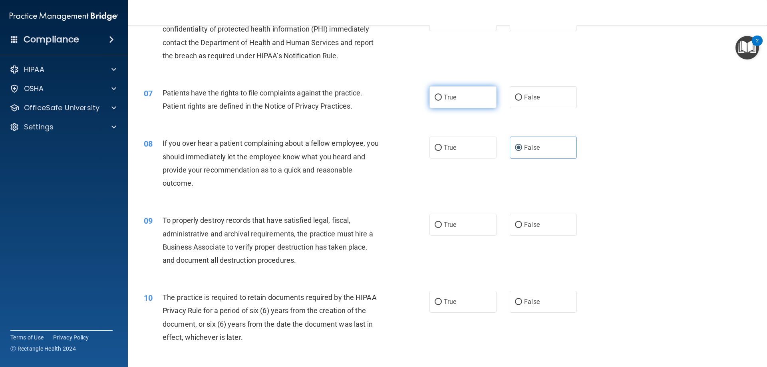
radio input "true"
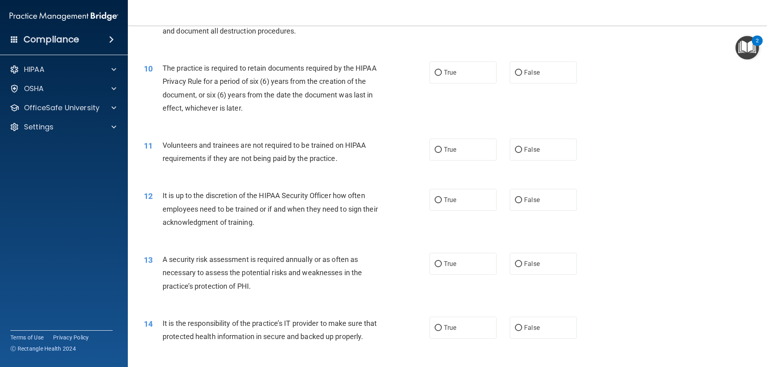
scroll to position [679, 0]
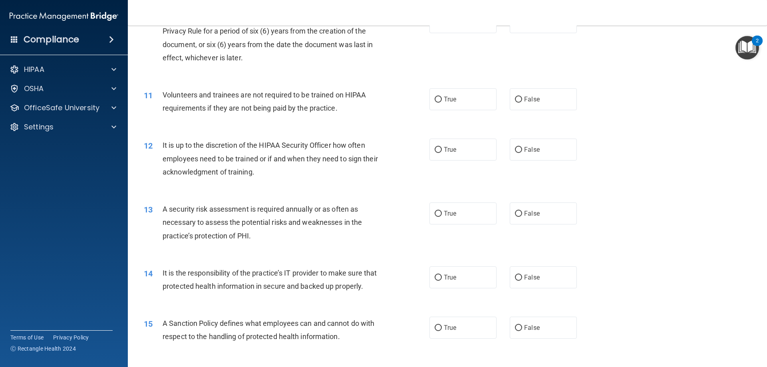
click at [364, 113] on div "Volunteers and trainees are not required to be trained on HIPAA requirements if…" at bounding box center [273, 101] width 223 height 26
click at [357, 99] on span "Volunteers and trainees are not required to be trained on HIPAA requirements if…" at bounding box center [263, 102] width 203 height 22
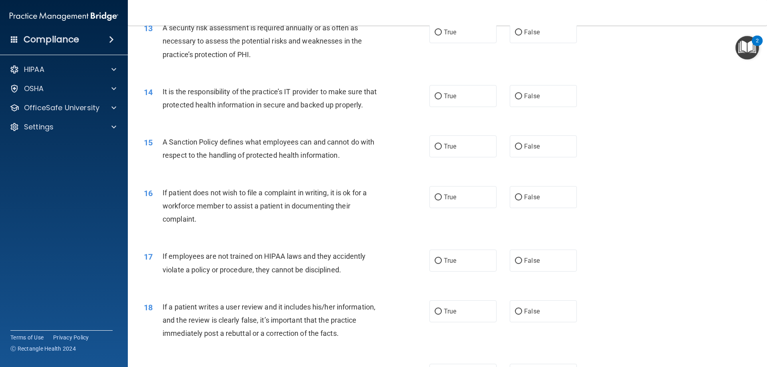
scroll to position [878, 0]
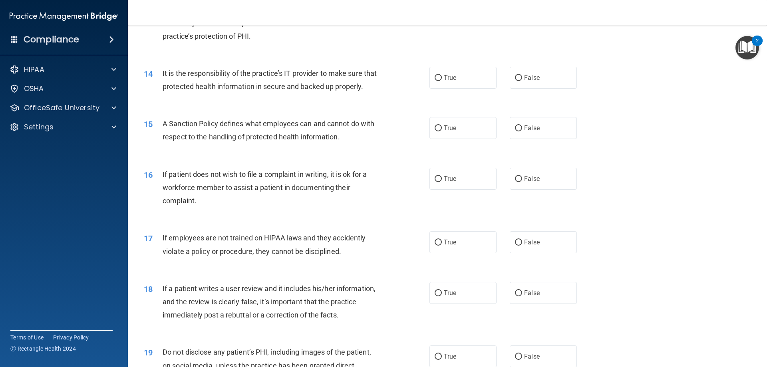
click at [268, 208] on div "If patient does not wish to file a complaint in writing, it is ok for a workfor…" at bounding box center [273, 188] width 223 height 40
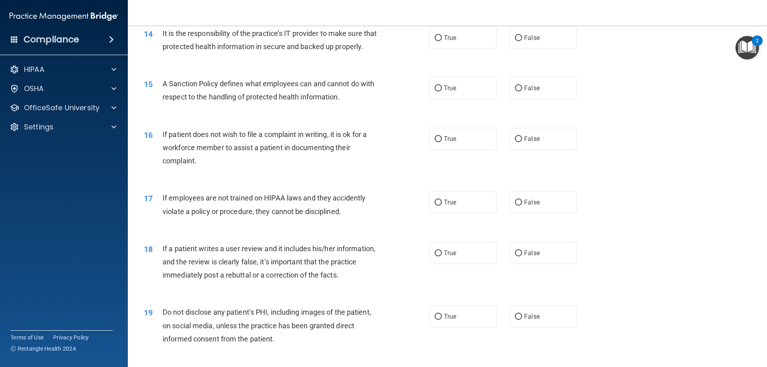
scroll to position [958, 0]
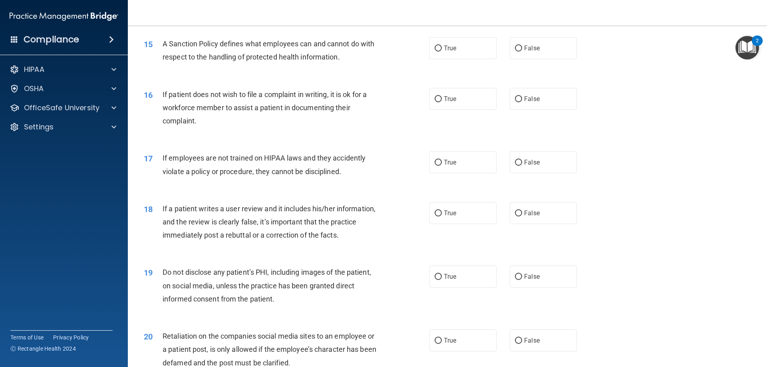
click at [254, 177] on div "If employees are not trained on HIPAA laws and they accidently violate a policy…" at bounding box center [273, 164] width 223 height 26
click at [108, 112] on div at bounding box center [113, 108] width 20 height 10
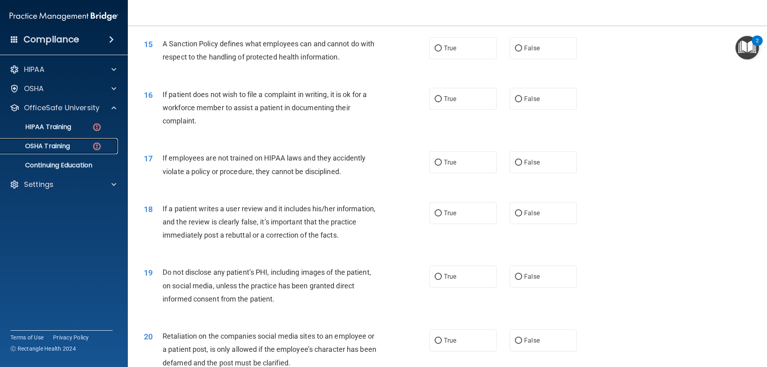
click at [98, 151] on img at bounding box center [97, 146] width 10 height 10
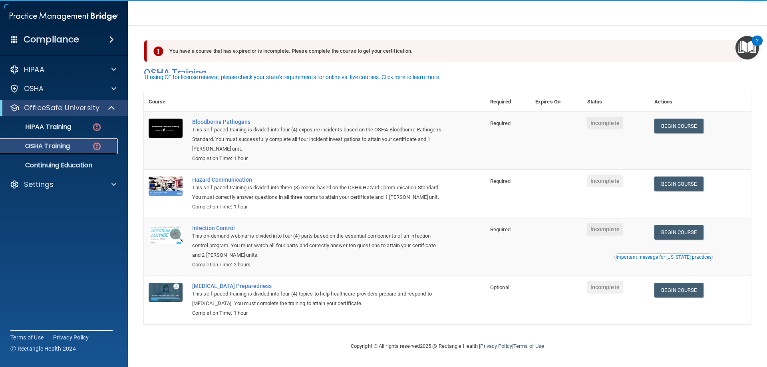
scroll to position [10, 0]
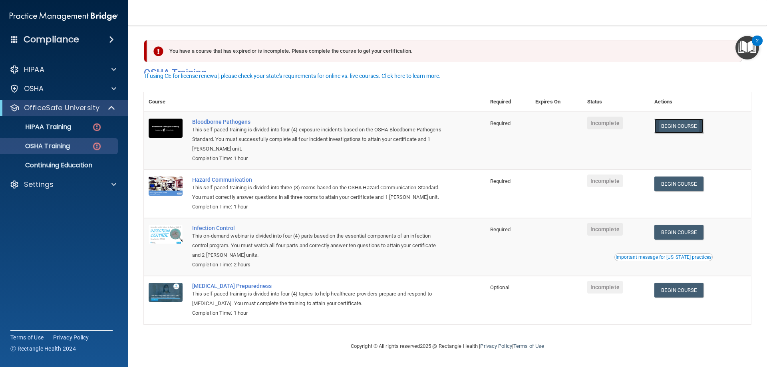
click at [442, 119] on link "Begin Course" at bounding box center [678, 126] width 49 height 15
